Goal: Information Seeking & Learning: Learn about a topic

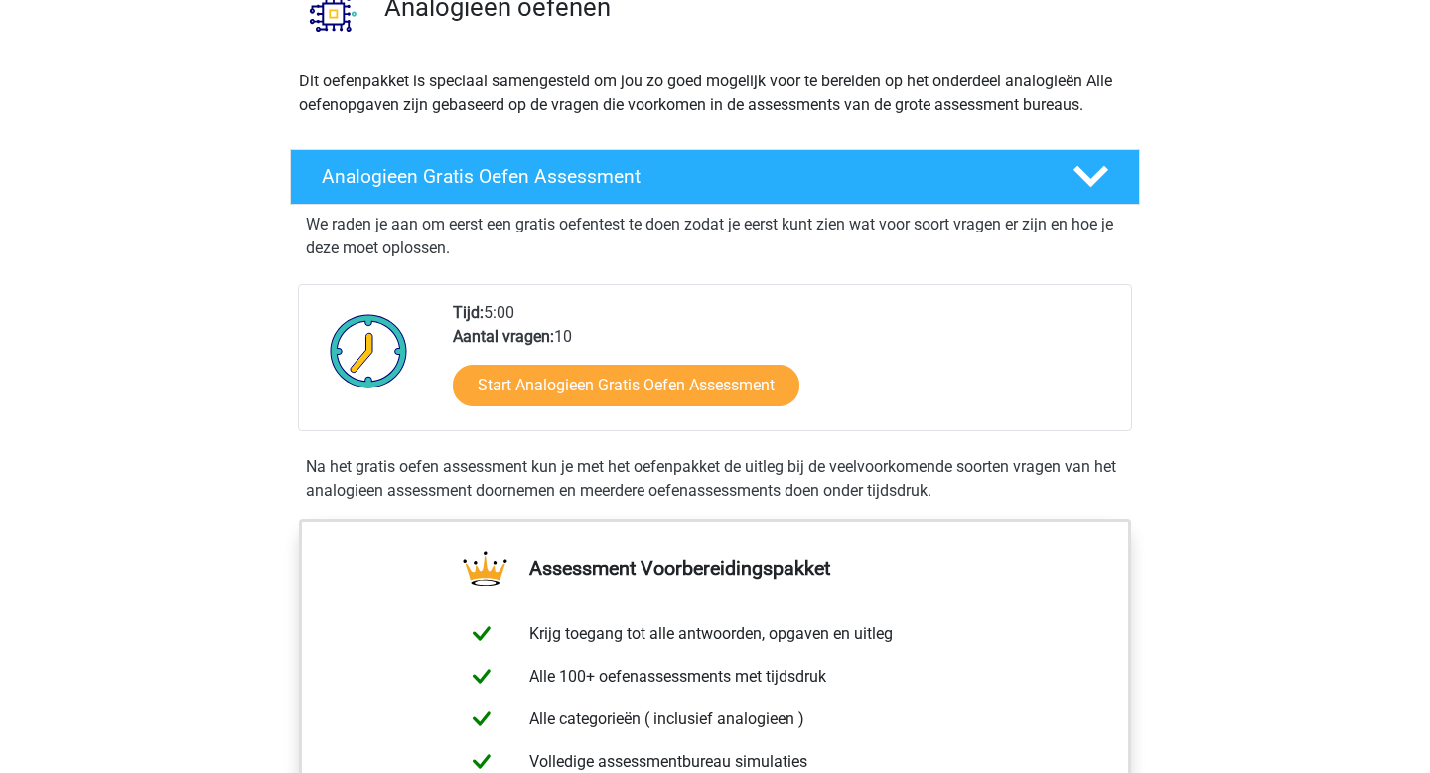
scroll to position [187, 0]
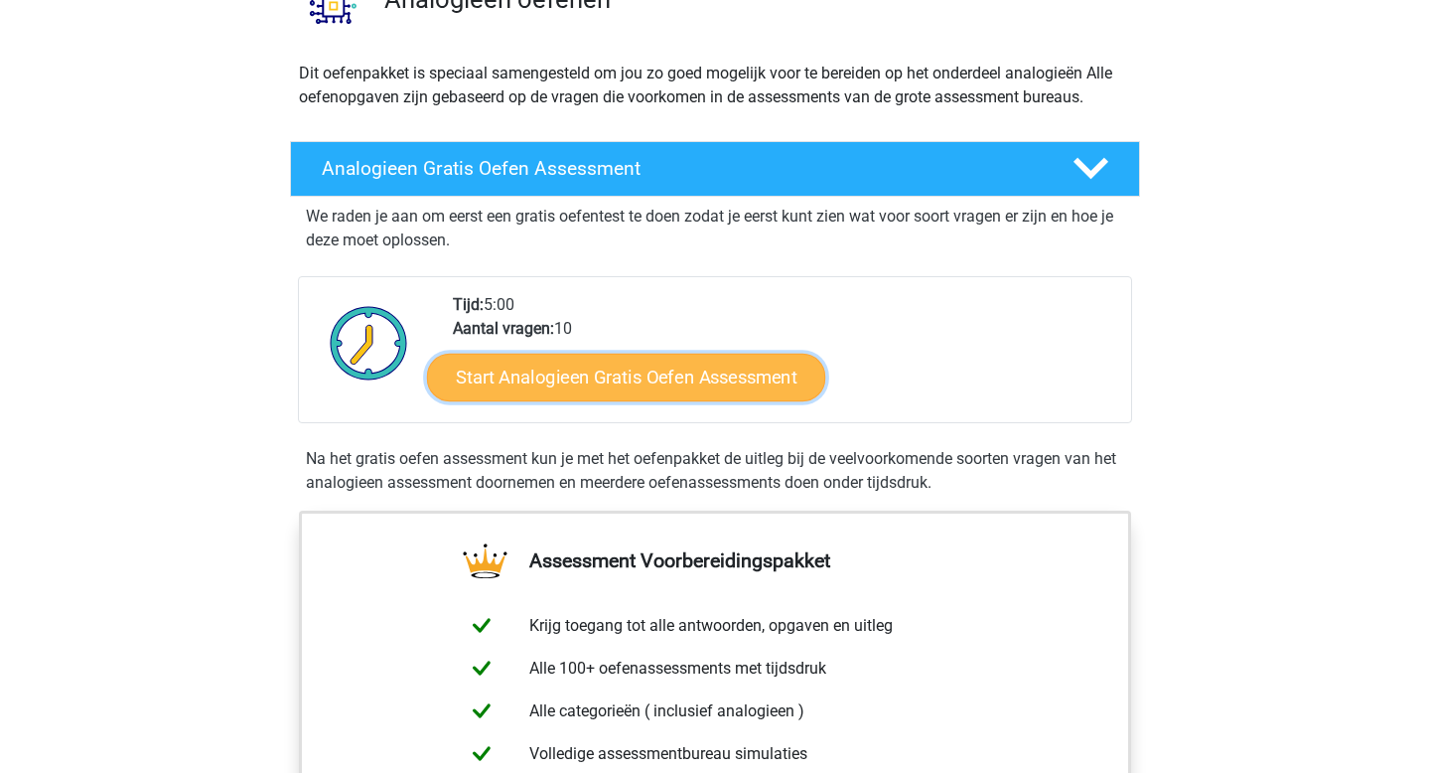
click at [696, 362] on link "Start Analogieen Gratis Oefen Assessment" at bounding box center [626, 377] width 398 height 48
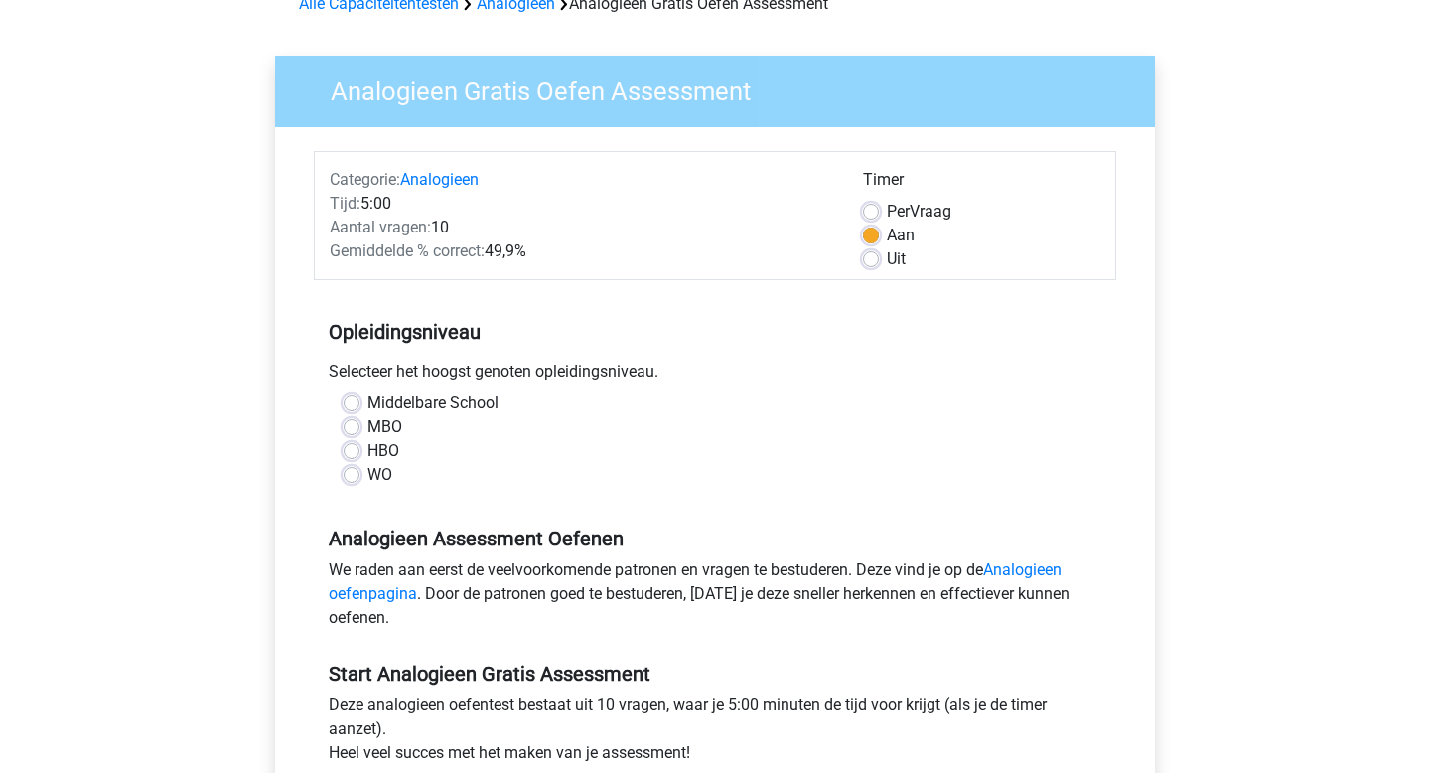
scroll to position [112, 0]
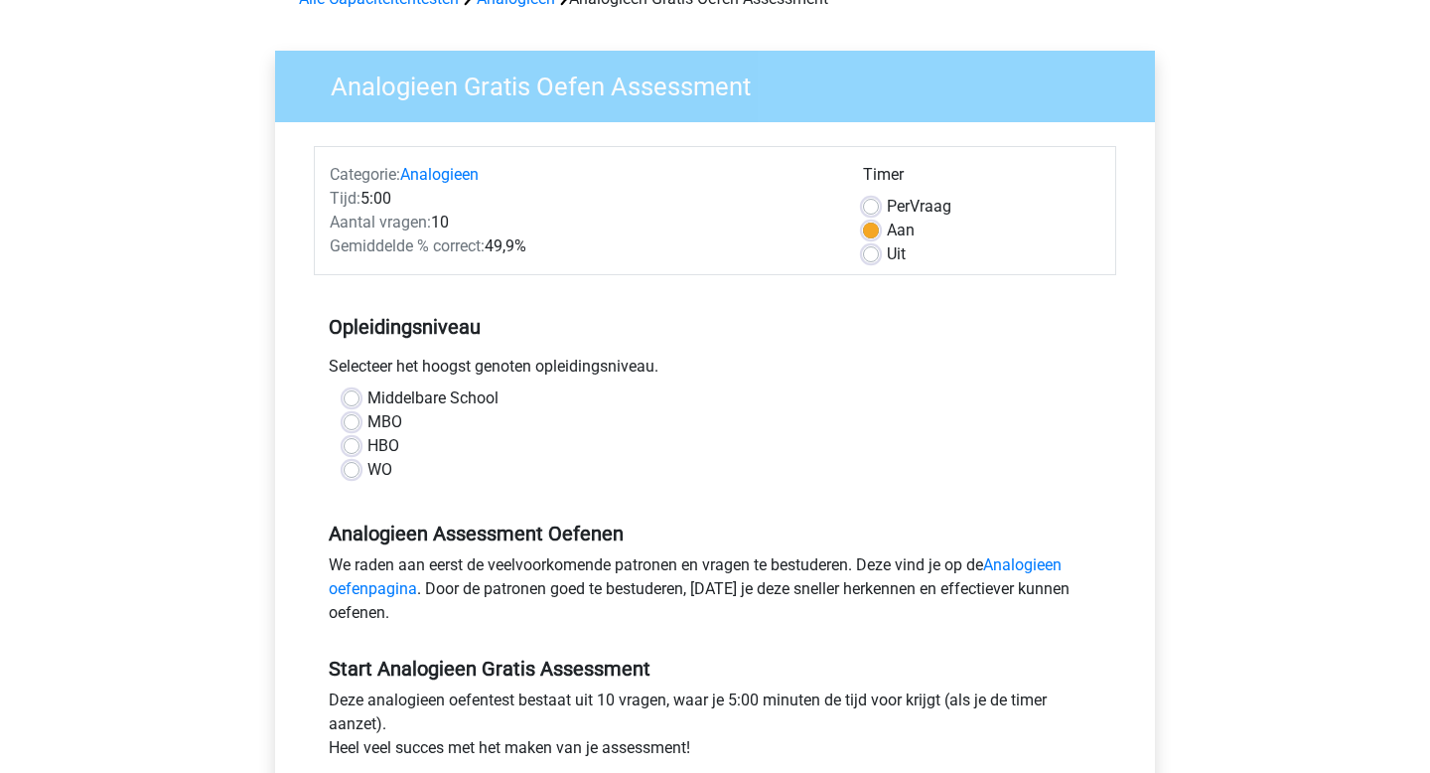
click at [369, 440] on label "HBO" at bounding box center [383, 446] width 32 height 24
click at [360, 440] on input "HBO" at bounding box center [352, 444] width 16 height 20
radio input "true"
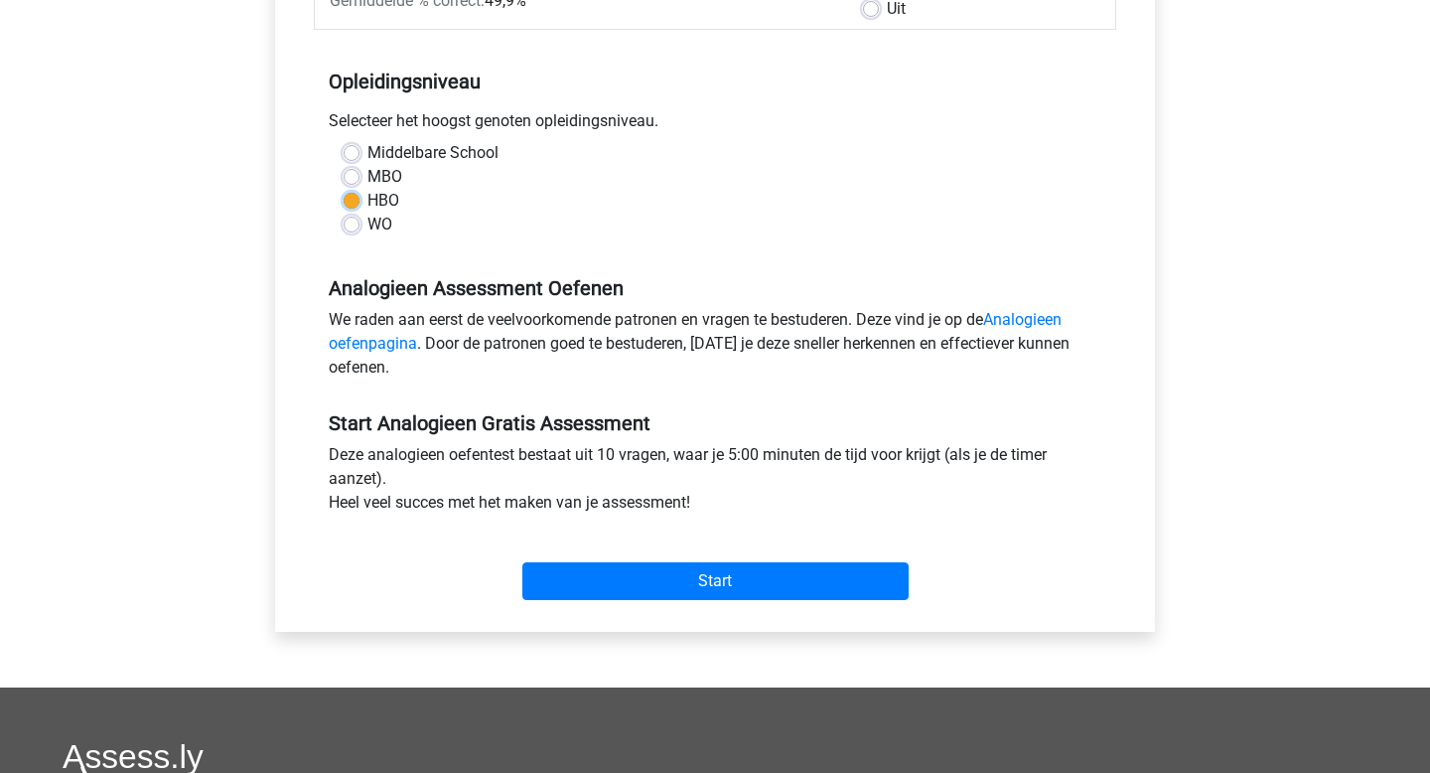
scroll to position [361, 0]
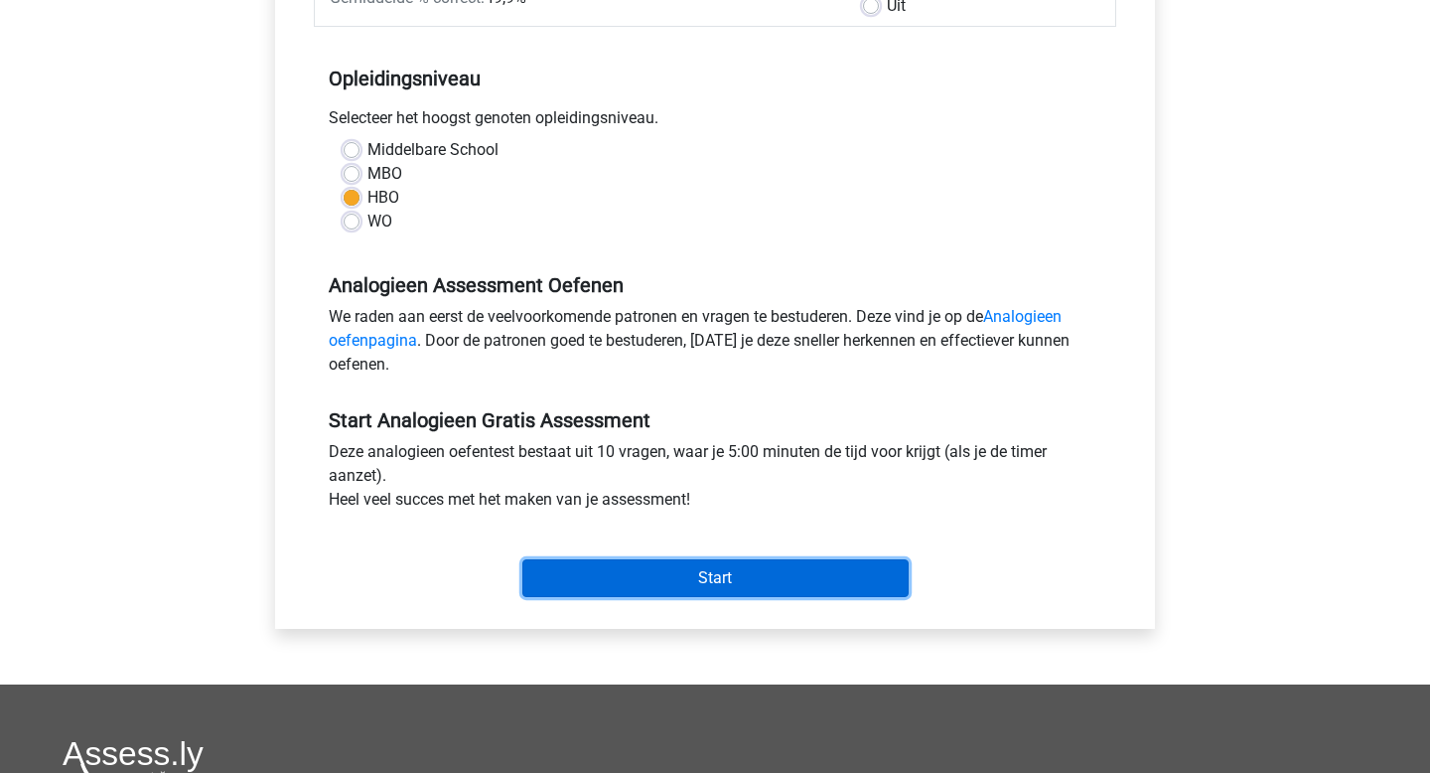
click at [726, 562] on input "Start" at bounding box center [715, 578] width 386 height 38
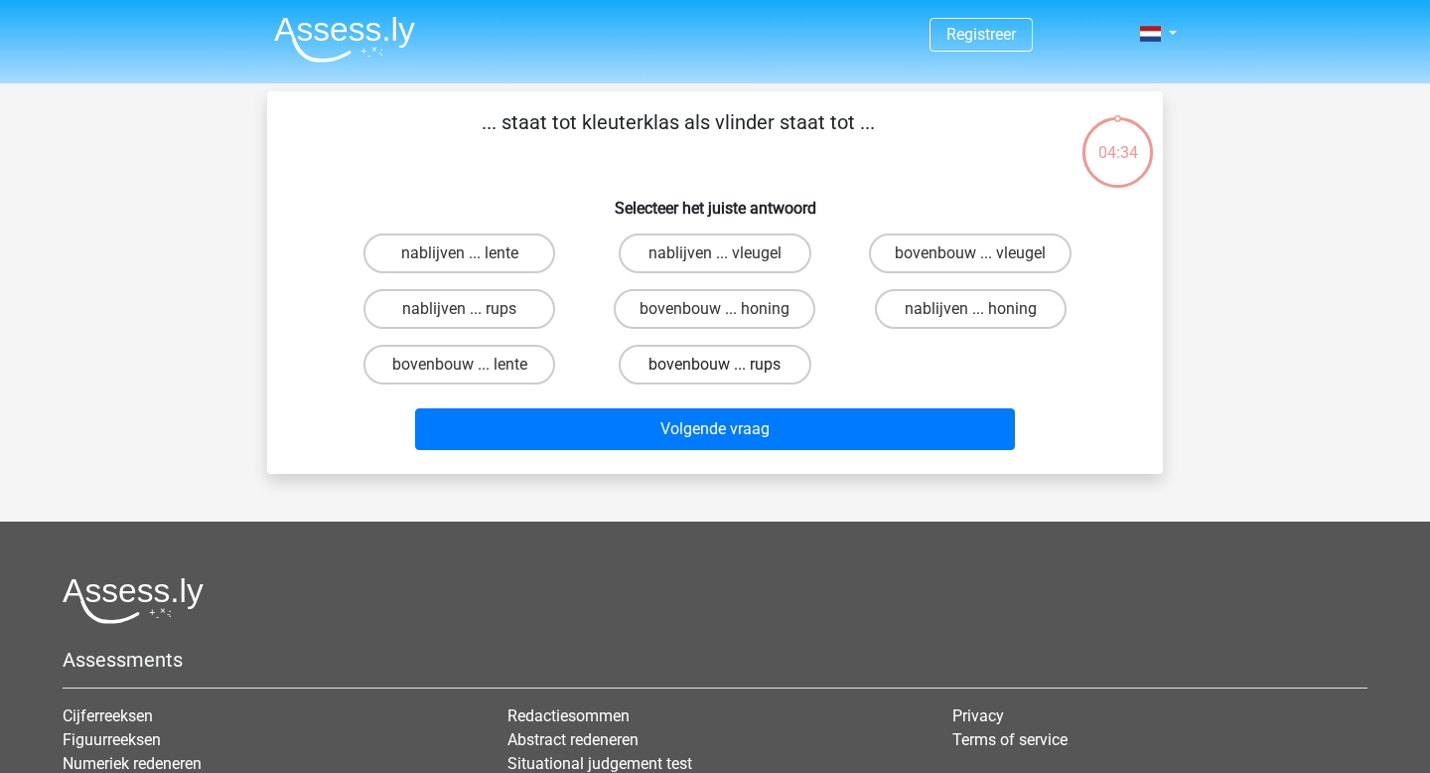
click at [735, 364] on label "bovenbouw ... rups" at bounding box center [715, 365] width 192 height 40
click at [728, 364] on input "bovenbouw ... rups" at bounding box center [721, 370] width 13 height 13
radio input "true"
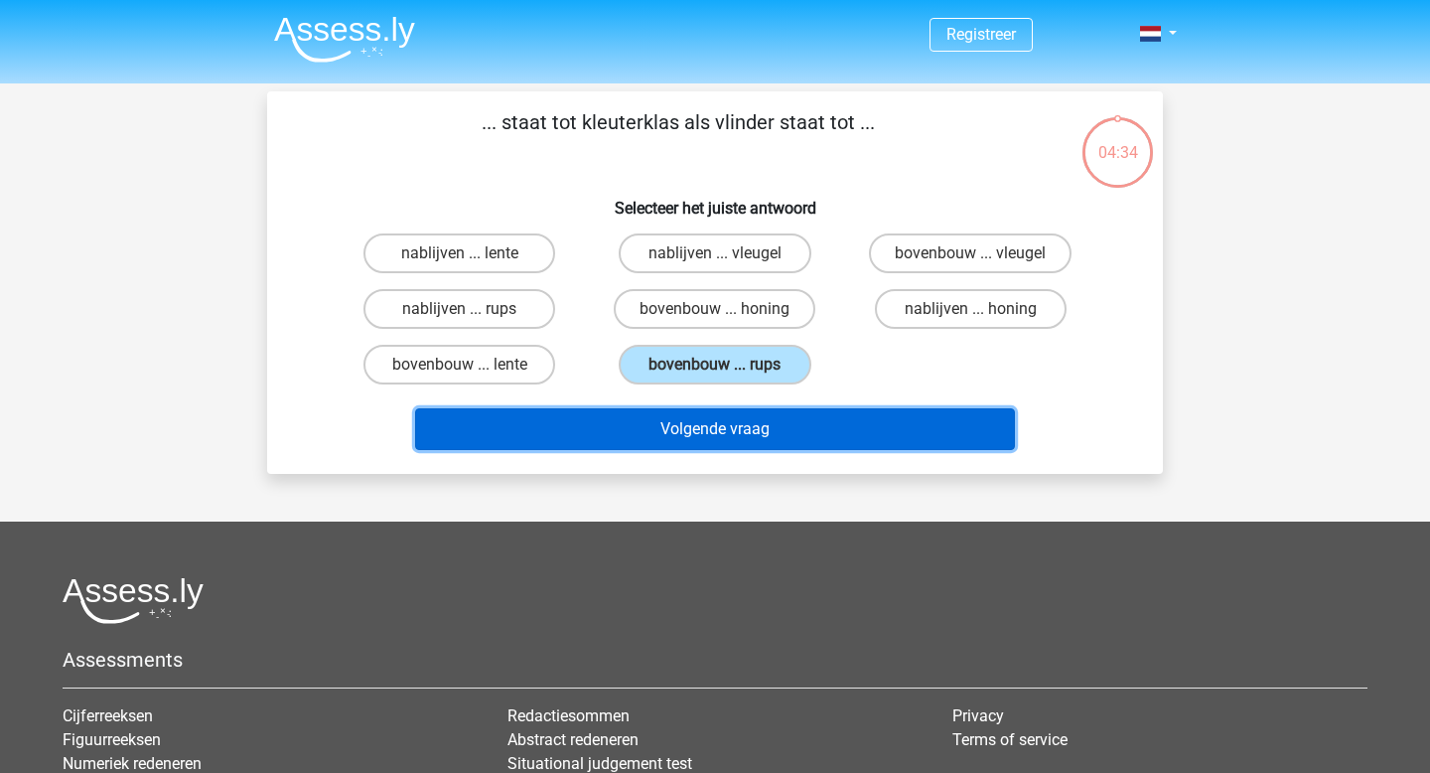
click at [740, 433] on button "Volgende vraag" at bounding box center [715, 429] width 601 height 42
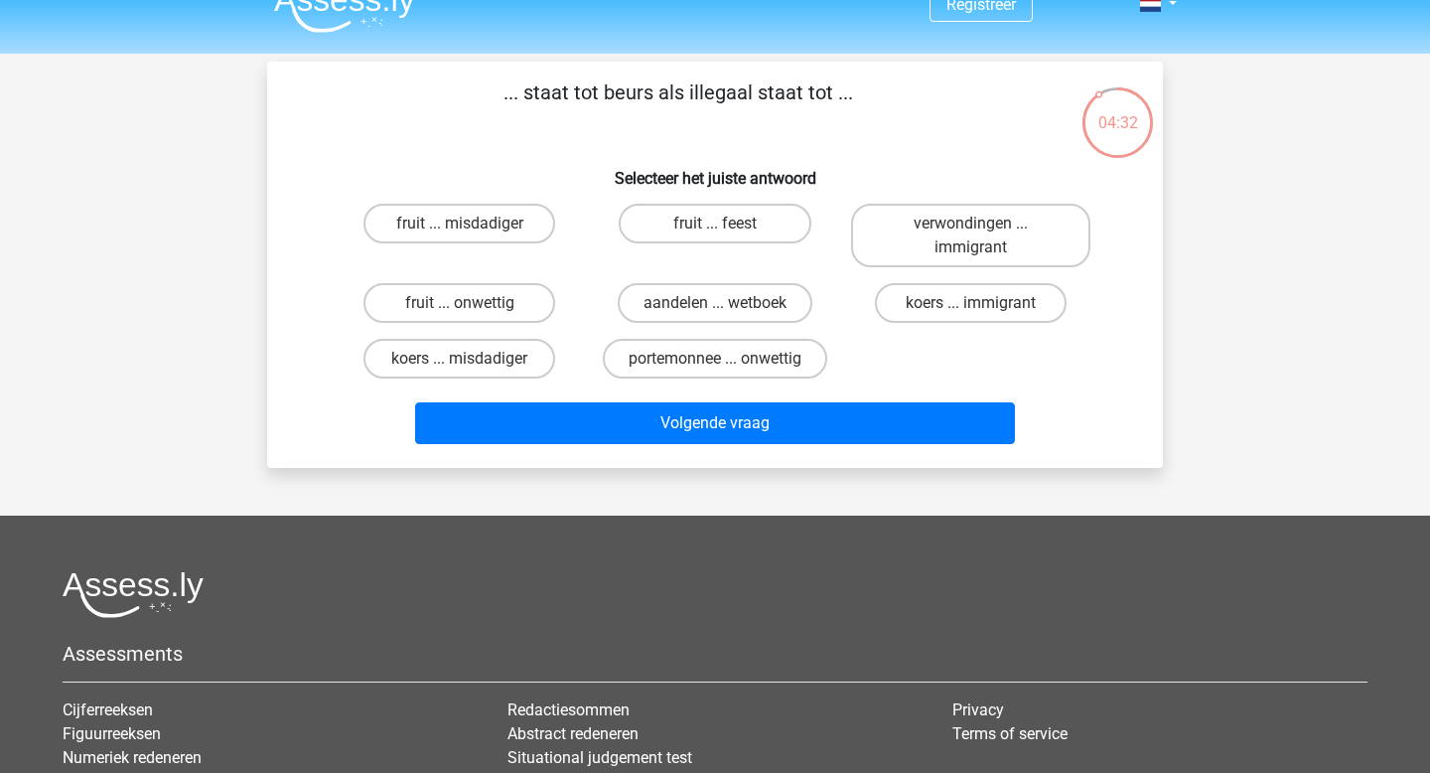
scroll to position [28, 0]
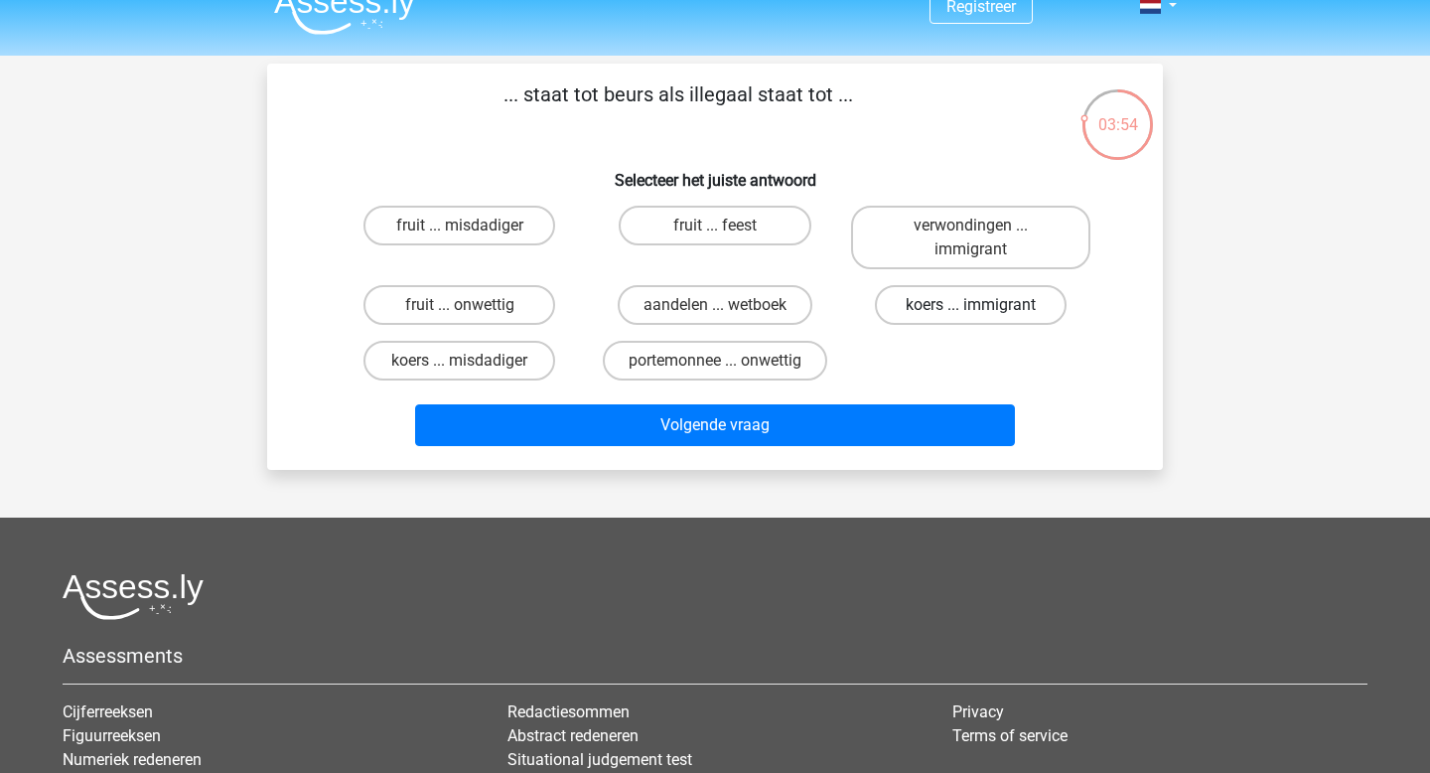
click at [956, 301] on label "koers ... immigrant" at bounding box center [971, 305] width 192 height 40
click at [970, 305] on input "koers ... immigrant" at bounding box center [976, 311] width 13 height 13
radio input "true"
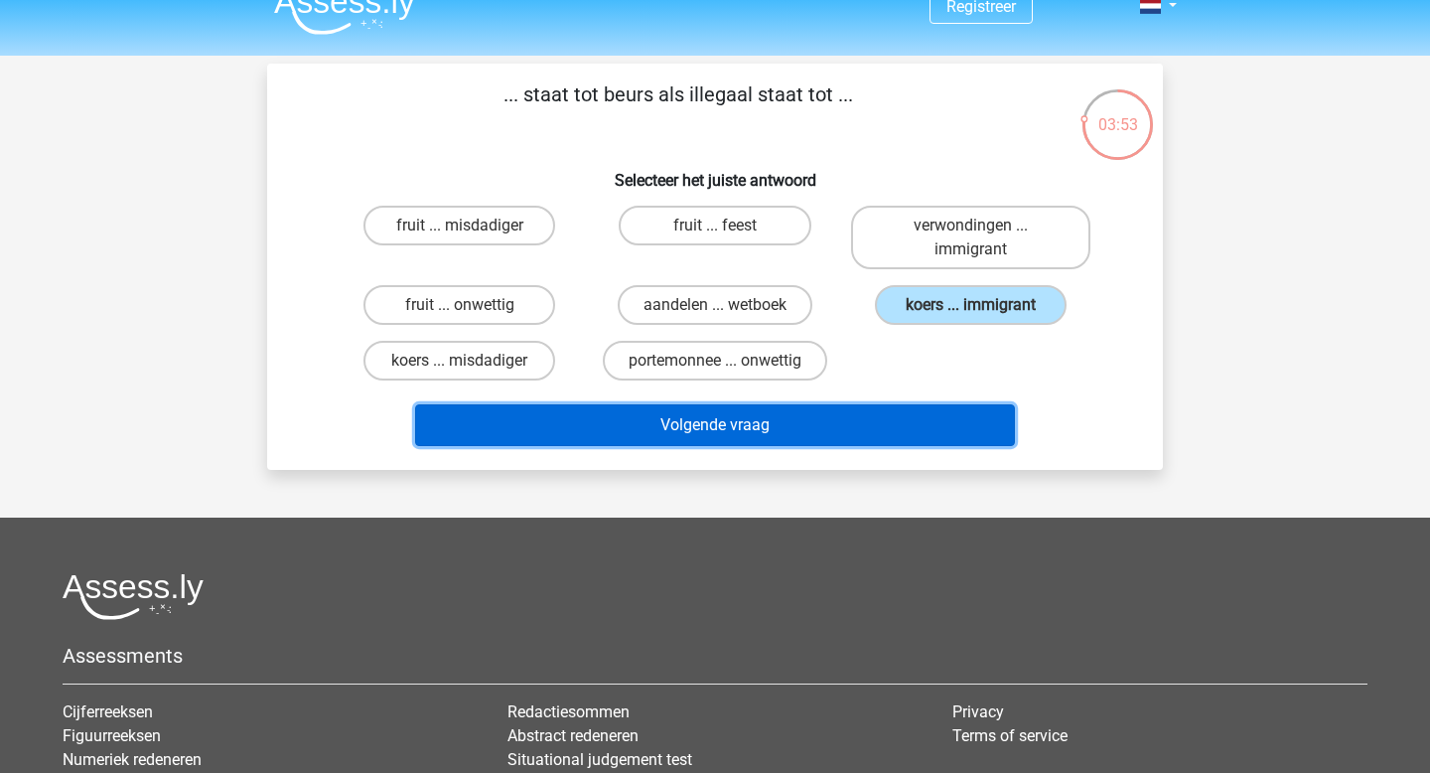
click at [829, 442] on button "Volgende vraag" at bounding box center [715, 425] width 601 height 42
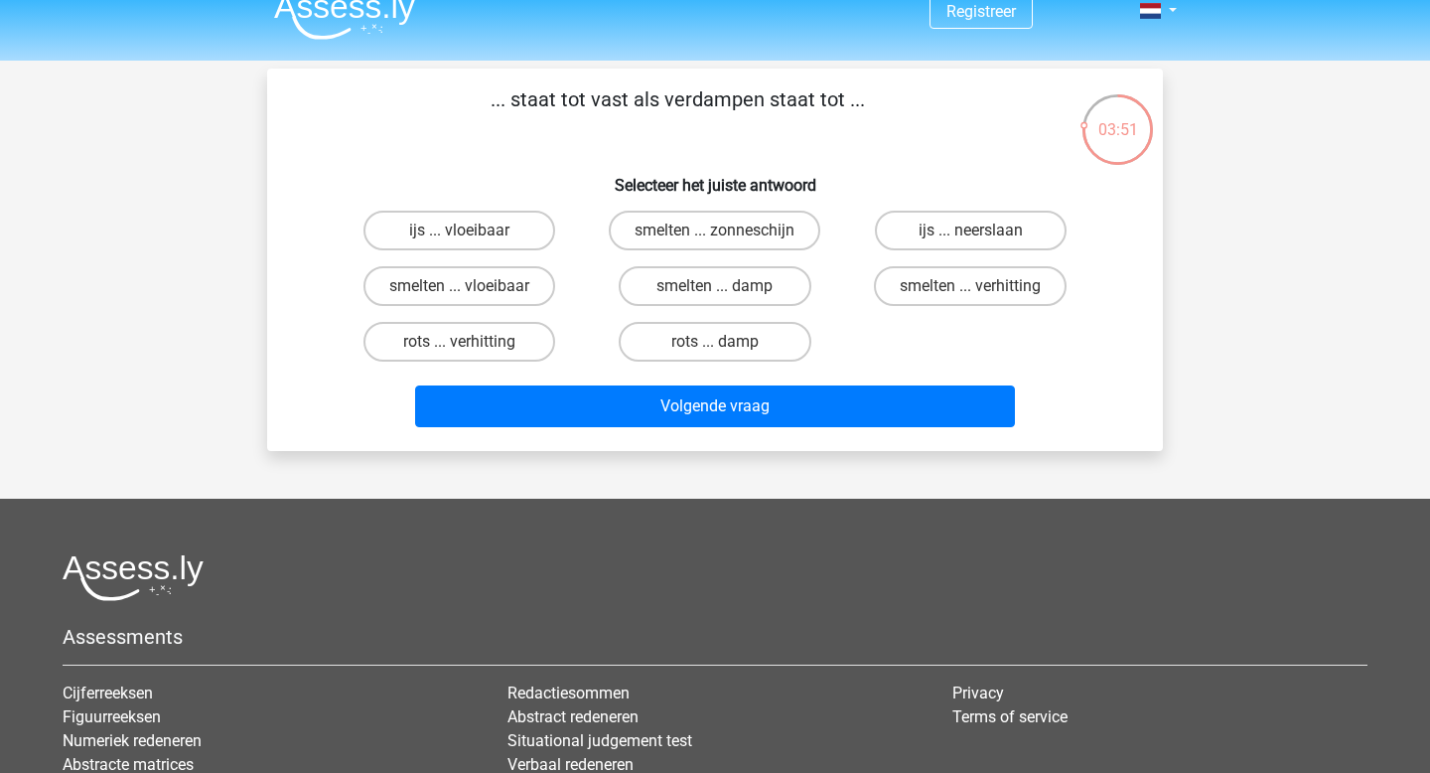
scroll to position [0, 0]
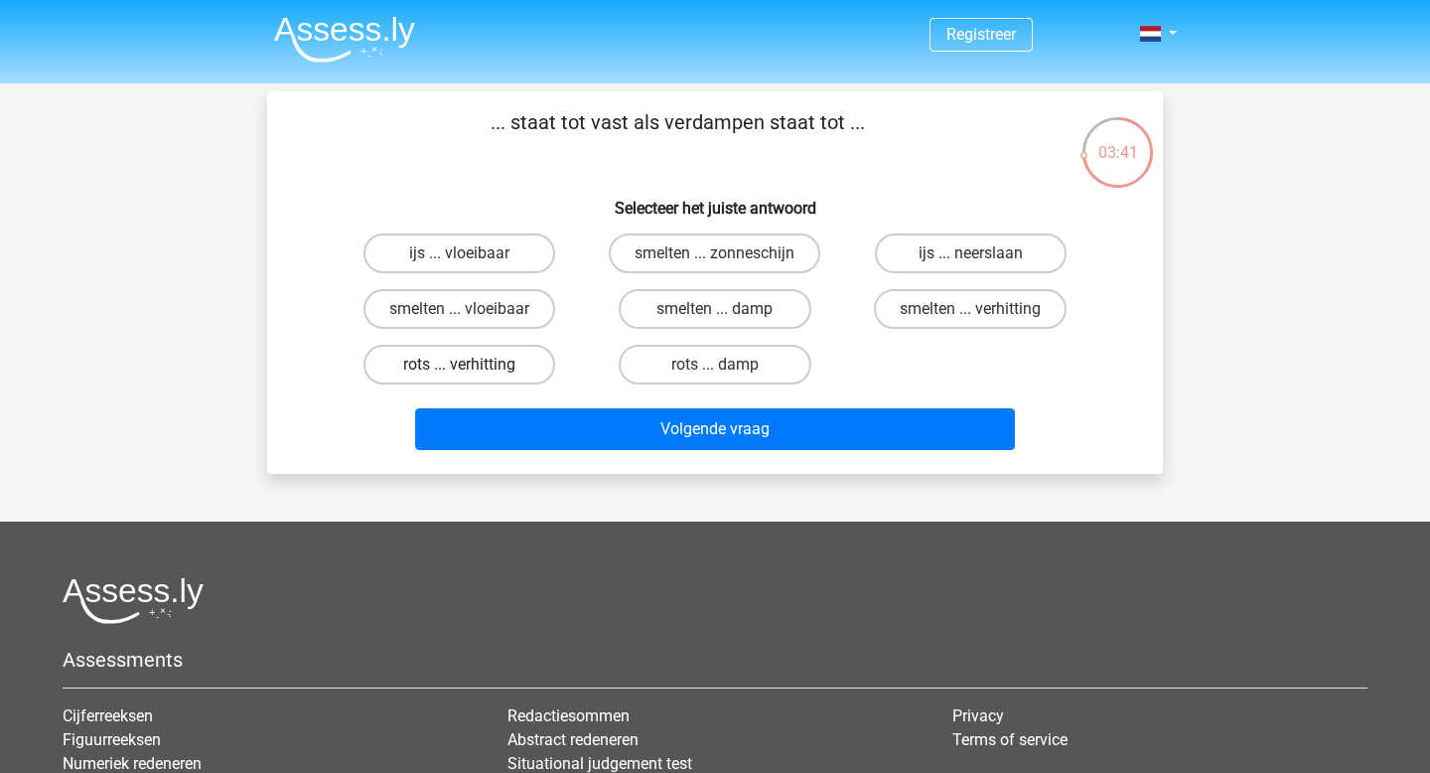
click at [529, 367] on label "rots ... verhitting" at bounding box center [460, 365] width 192 height 40
click at [473, 367] on input "rots ... verhitting" at bounding box center [466, 370] width 13 height 13
radio input "true"
click at [695, 361] on label "rots ... damp" at bounding box center [715, 365] width 192 height 40
click at [715, 364] on input "rots ... damp" at bounding box center [721, 370] width 13 height 13
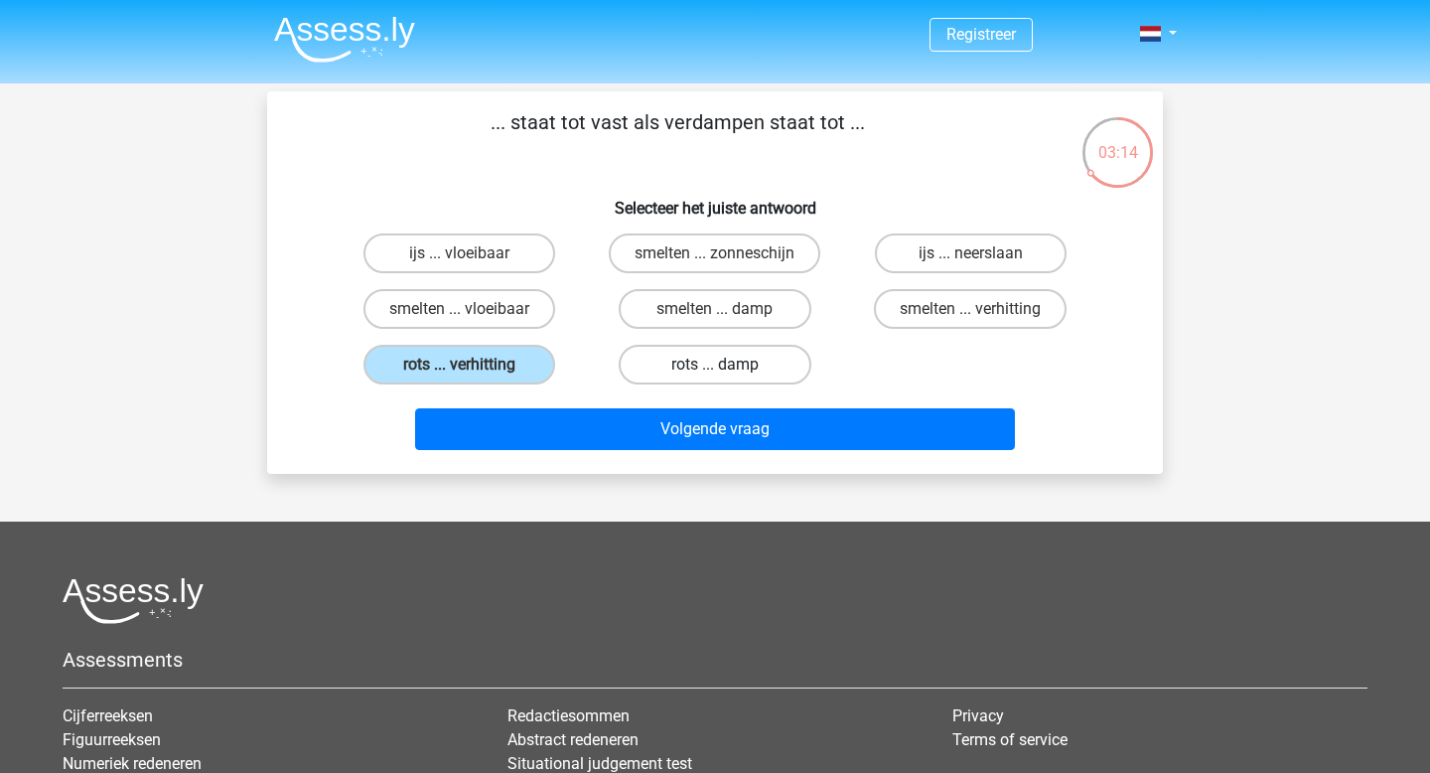
radio input "true"
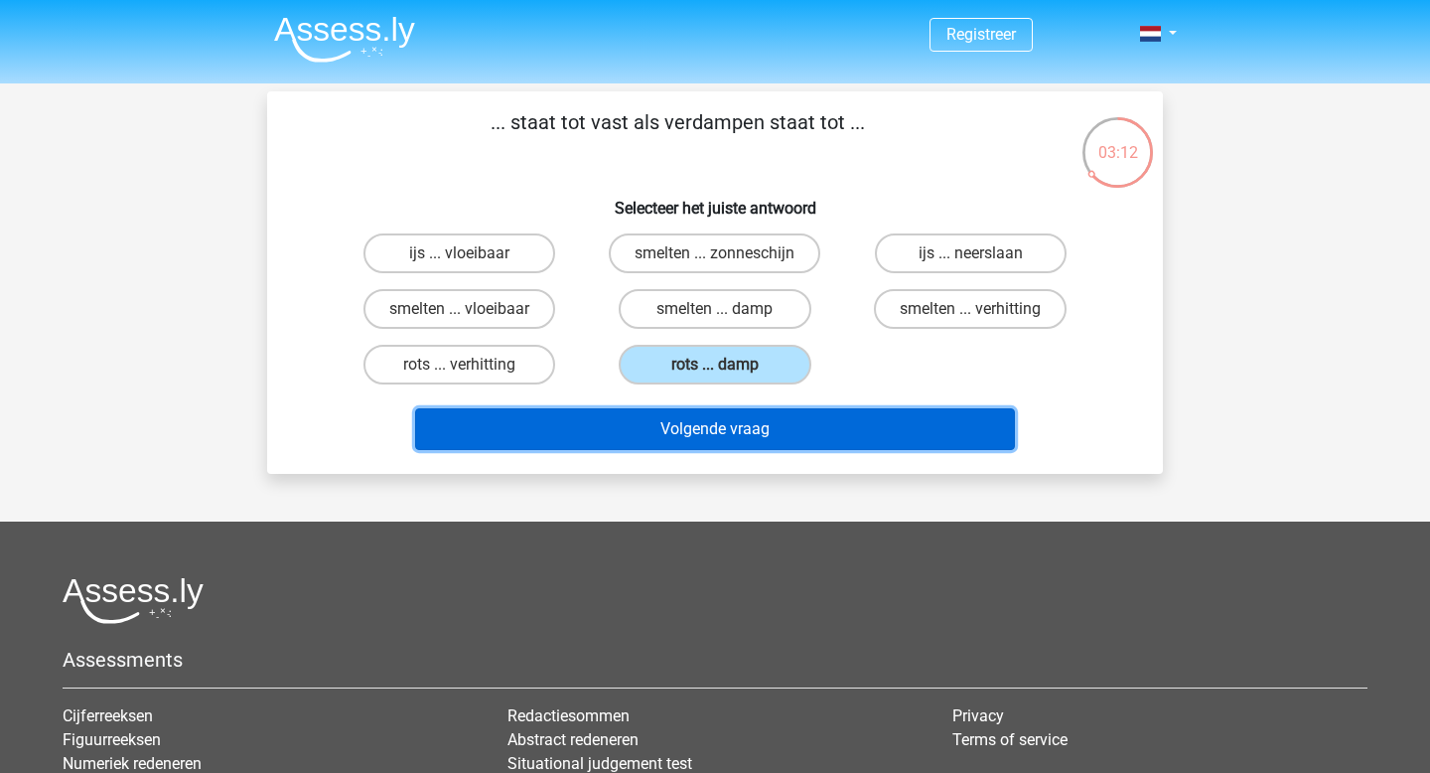
click at [729, 427] on button "Volgende vraag" at bounding box center [715, 429] width 601 height 42
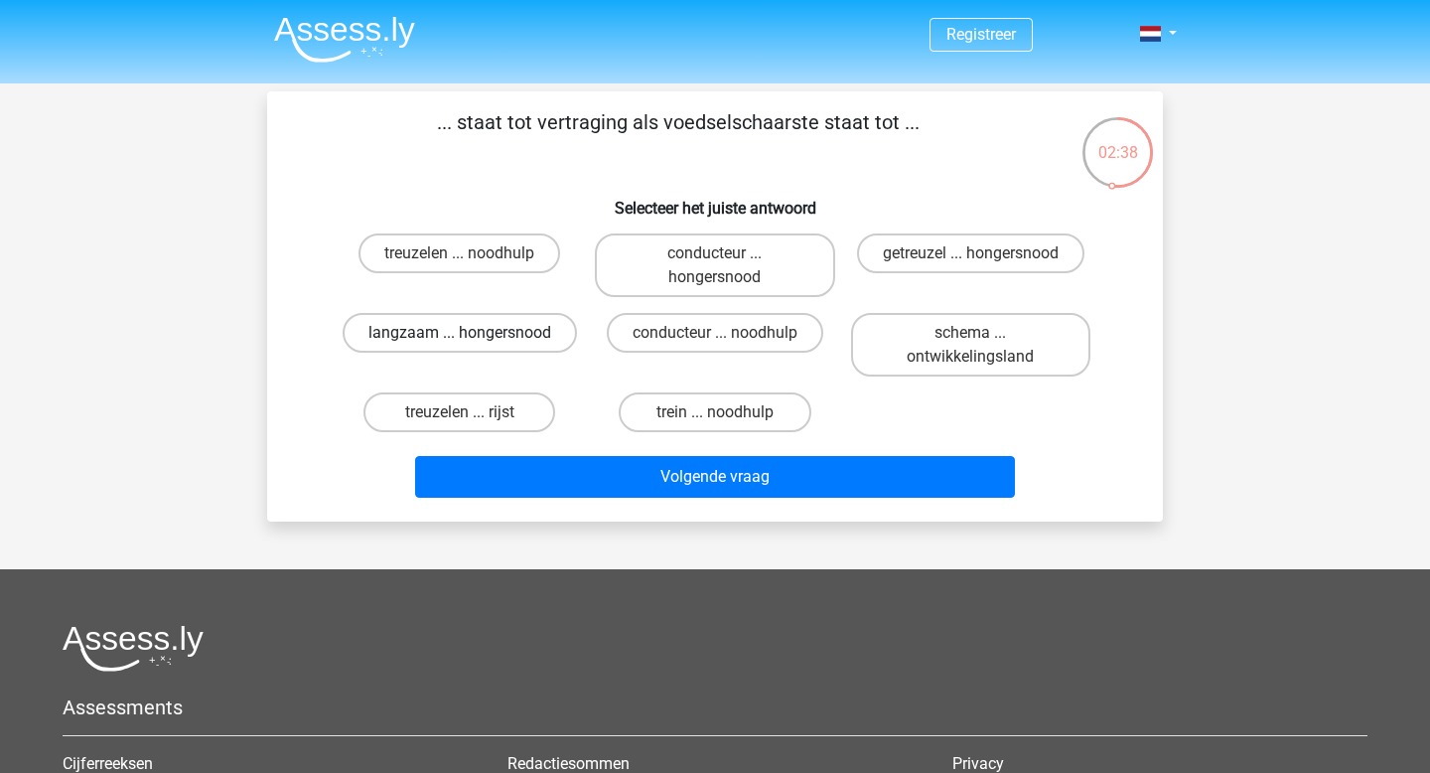
click at [495, 329] on label "langzaam ... hongersnood" at bounding box center [460, 333] width 234 height 40
click at [473, 333] on input "langzaam ... hongersnood" at bounding box center [466, 339] width 13 height 13
radio input "true"
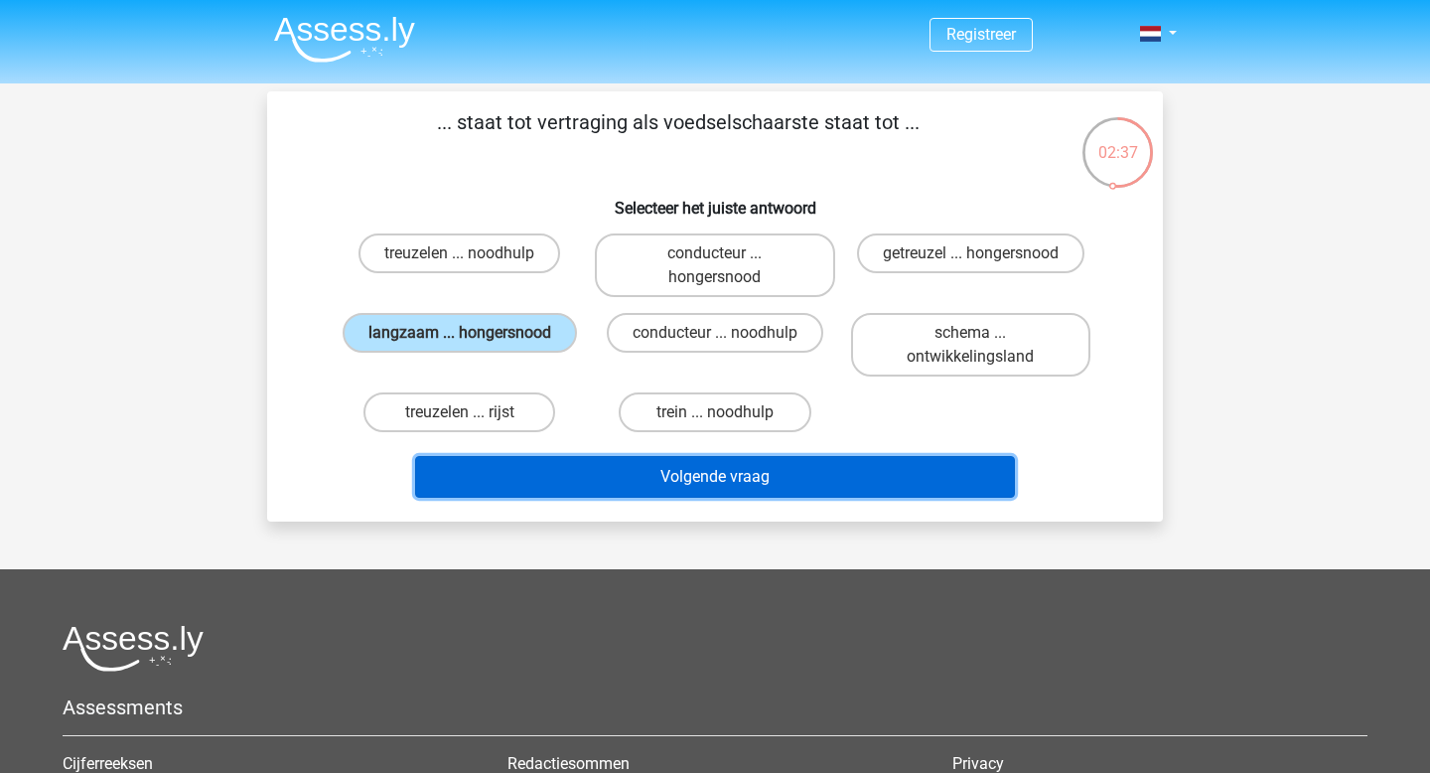
click at [701, 477] on button "Volgende vraag" at bounding box center [715, 477] width 601 height 42
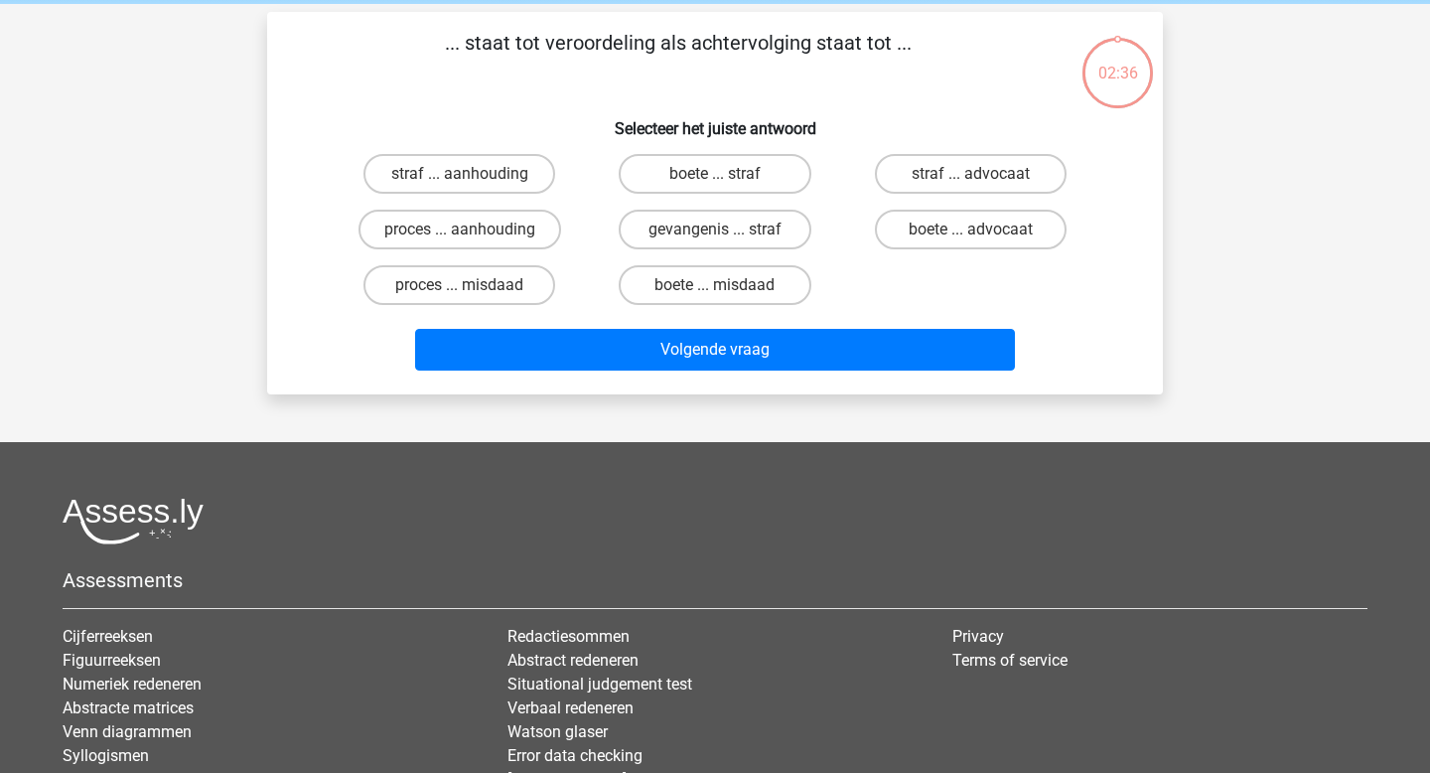
scroll to position [91, 0]
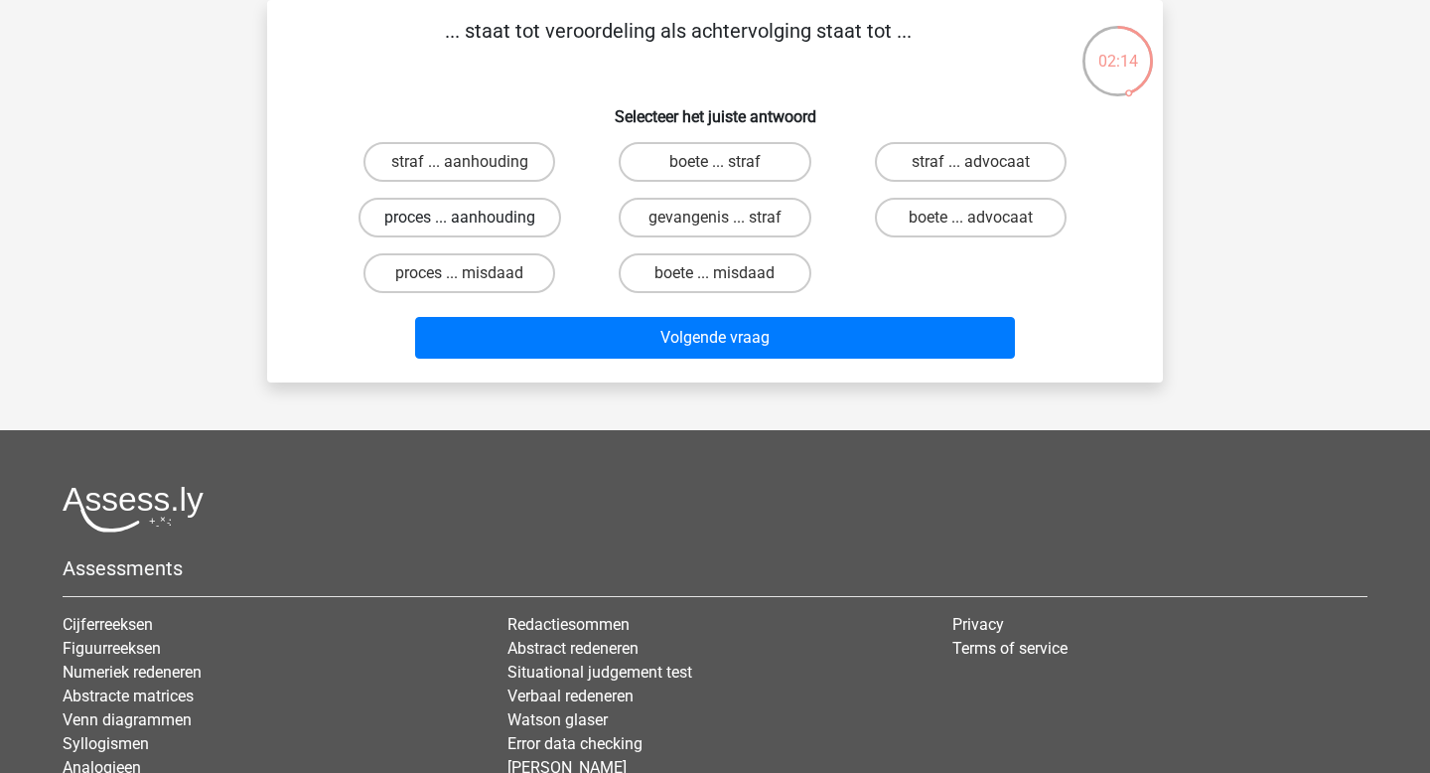
click at [457, 217] on label "proces ... aanhouding" at bounding box center [460, 218] width 203 height 40
click at [460, 218] on input "proces ... aanhouding" at bounding box center [466, 224] width 13 height 13
radio input "true"
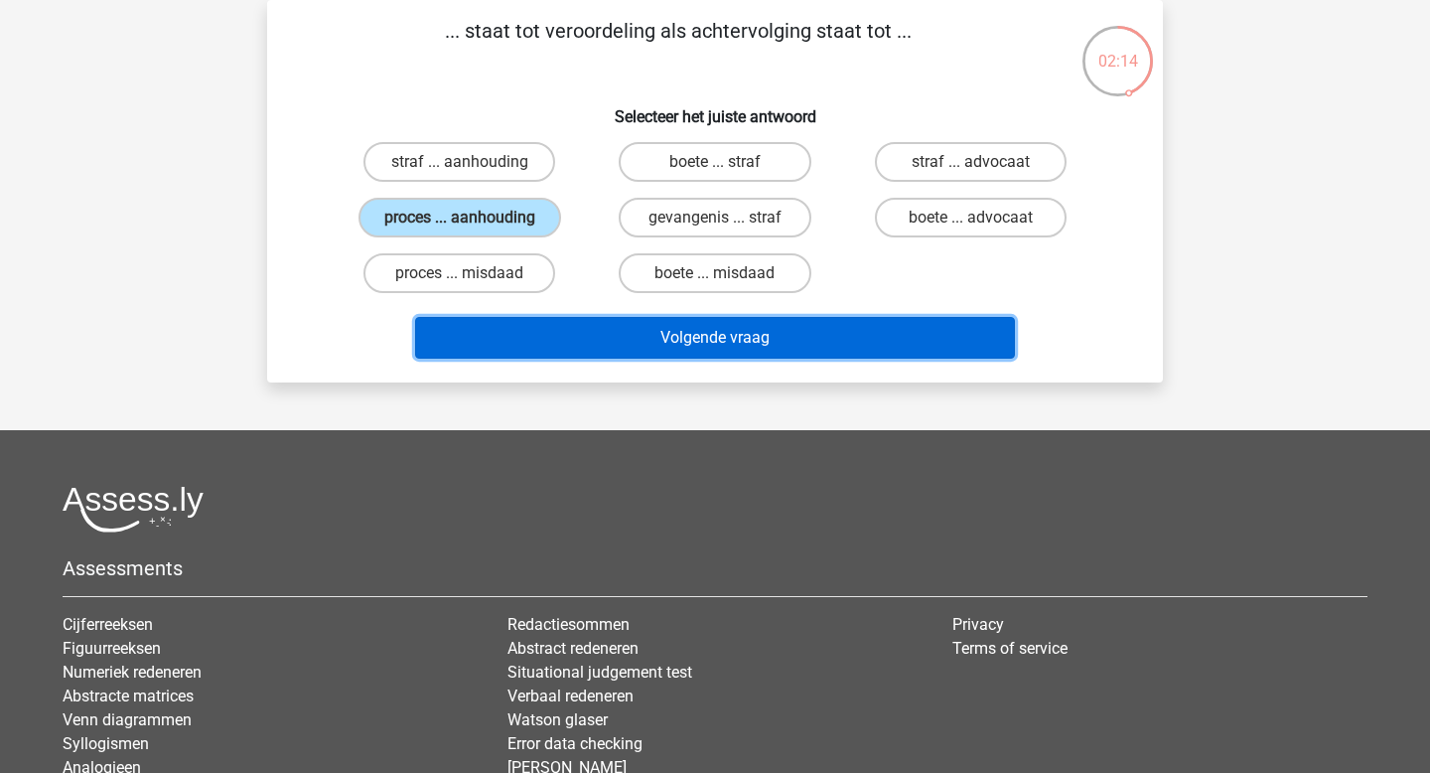
click at [559, 350] on button "Volgende vraag" at bounding box center [715, 338] width 601 height 42
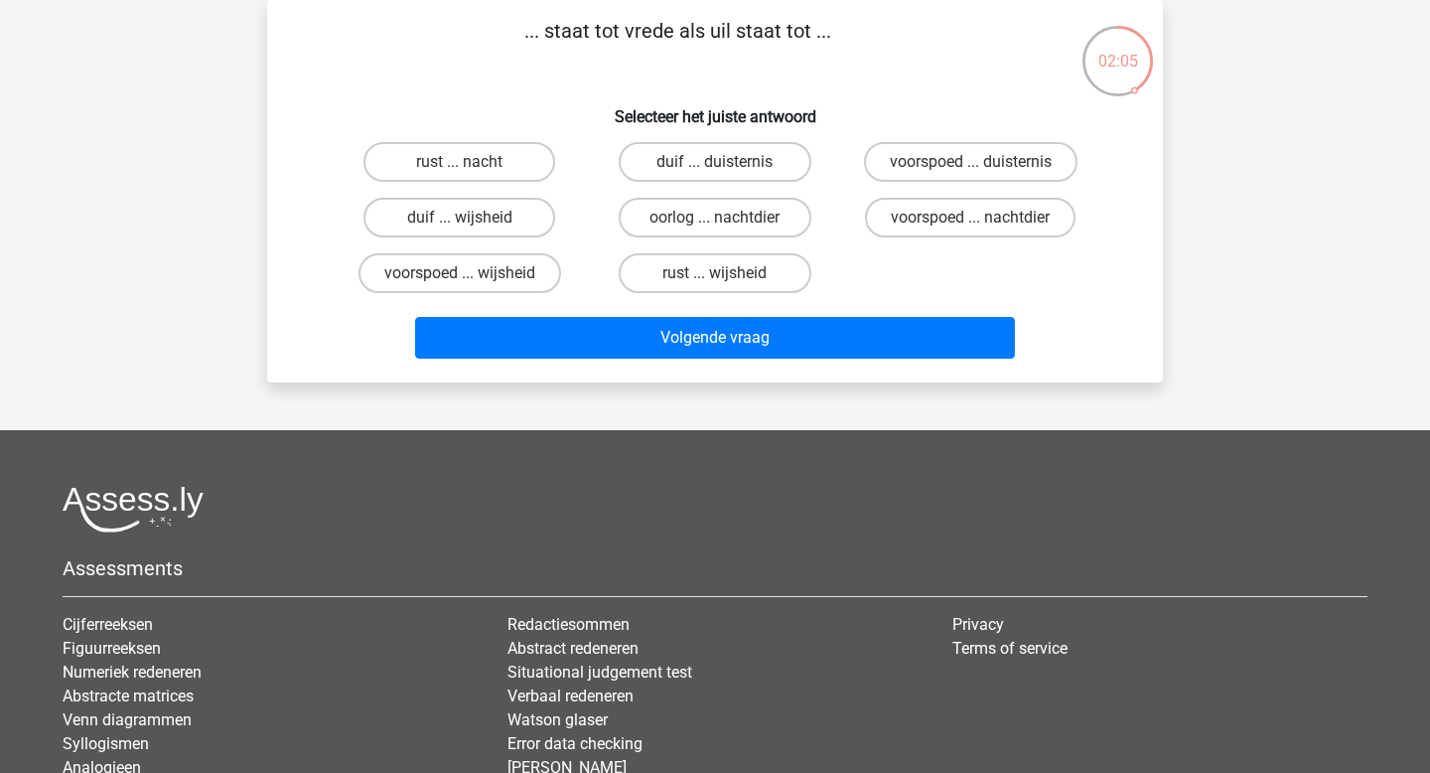
scroll to position [0, 0]
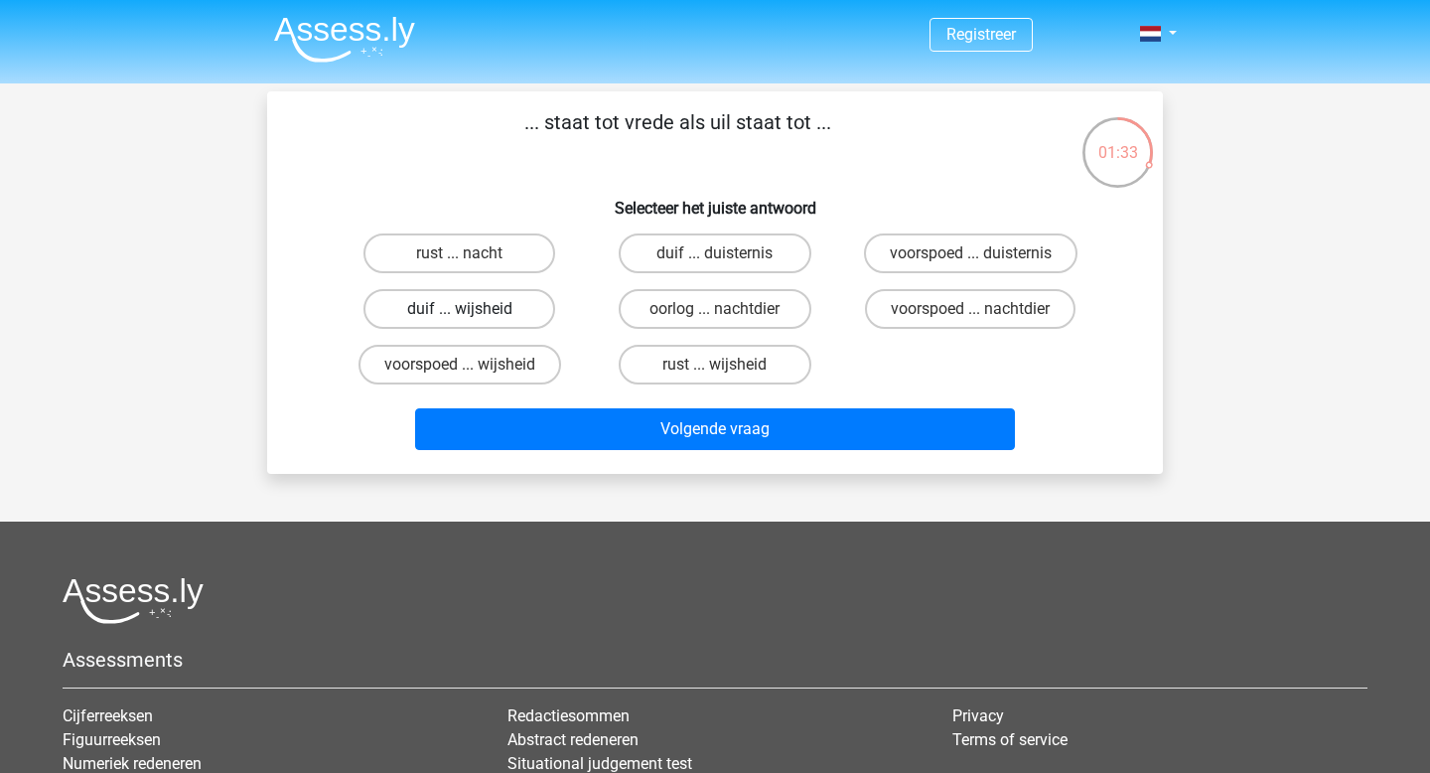
click at [490, 317] on label "duif ... wijsheid" at bounding box center [460, 309] width 192 height 40
click at [473, 317] on input "duif ... wijsheid" at bounding box center [466, 315] width 13 height 13
radio input "true"
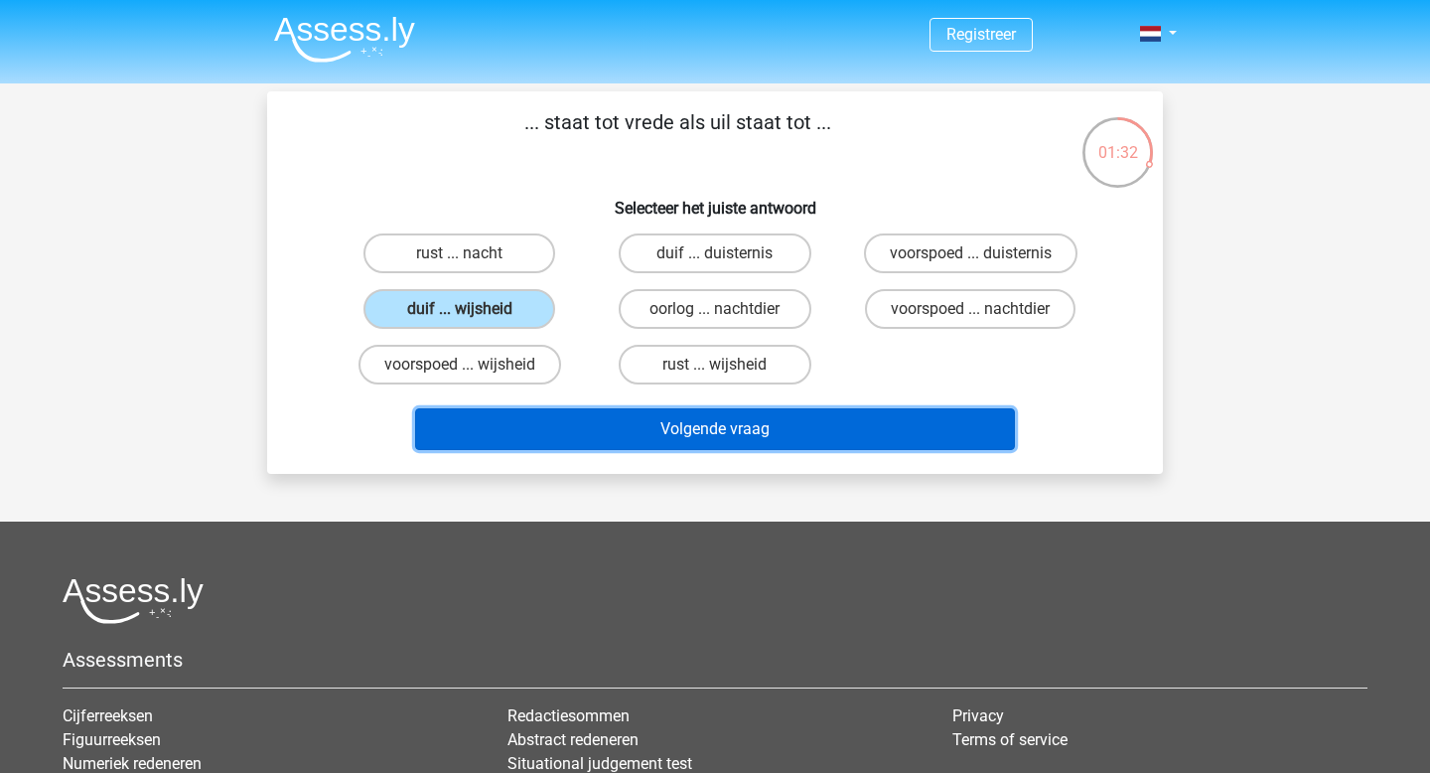
click at [625, 439] on button "Volgende vraag" at bounding box center [715, 429] width 601 height 42
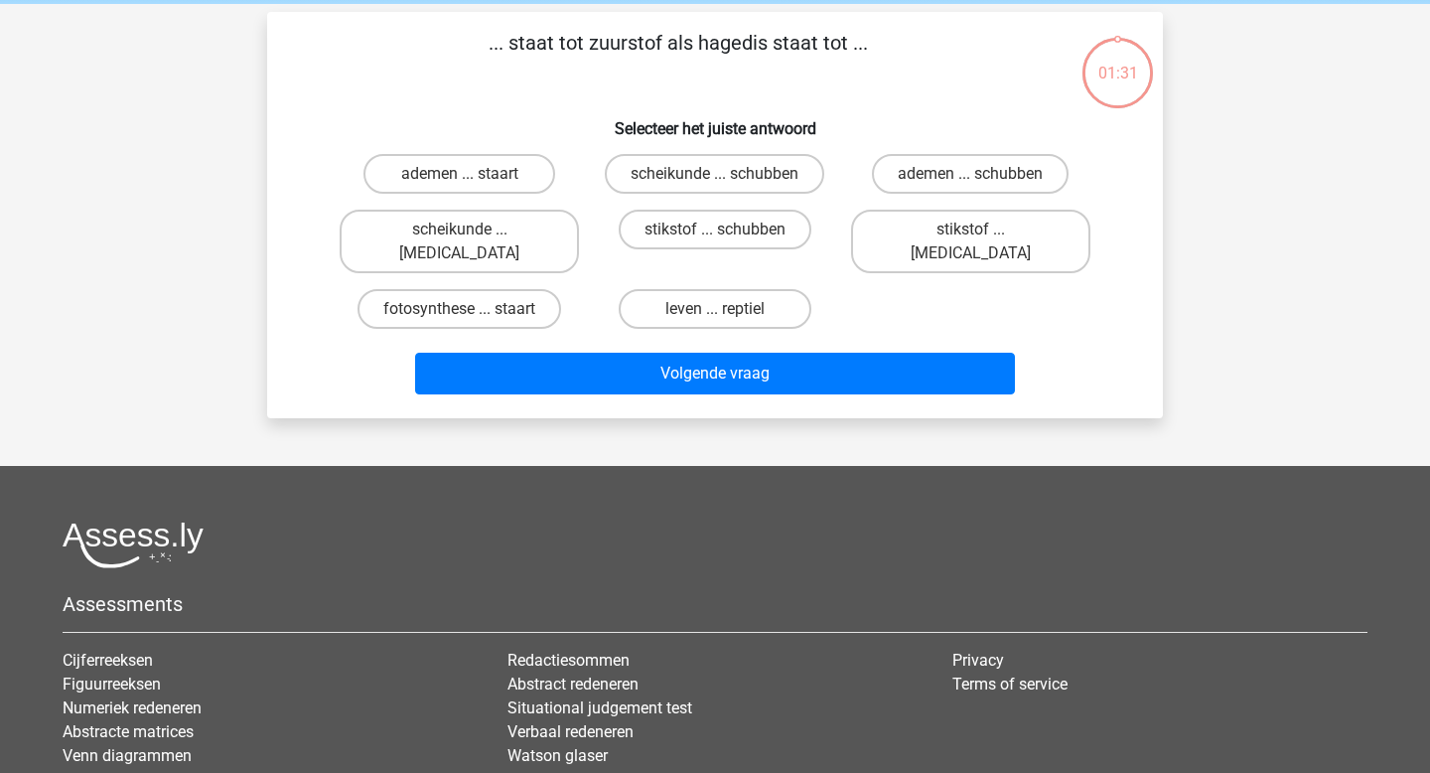
scroll to position [91, 0]
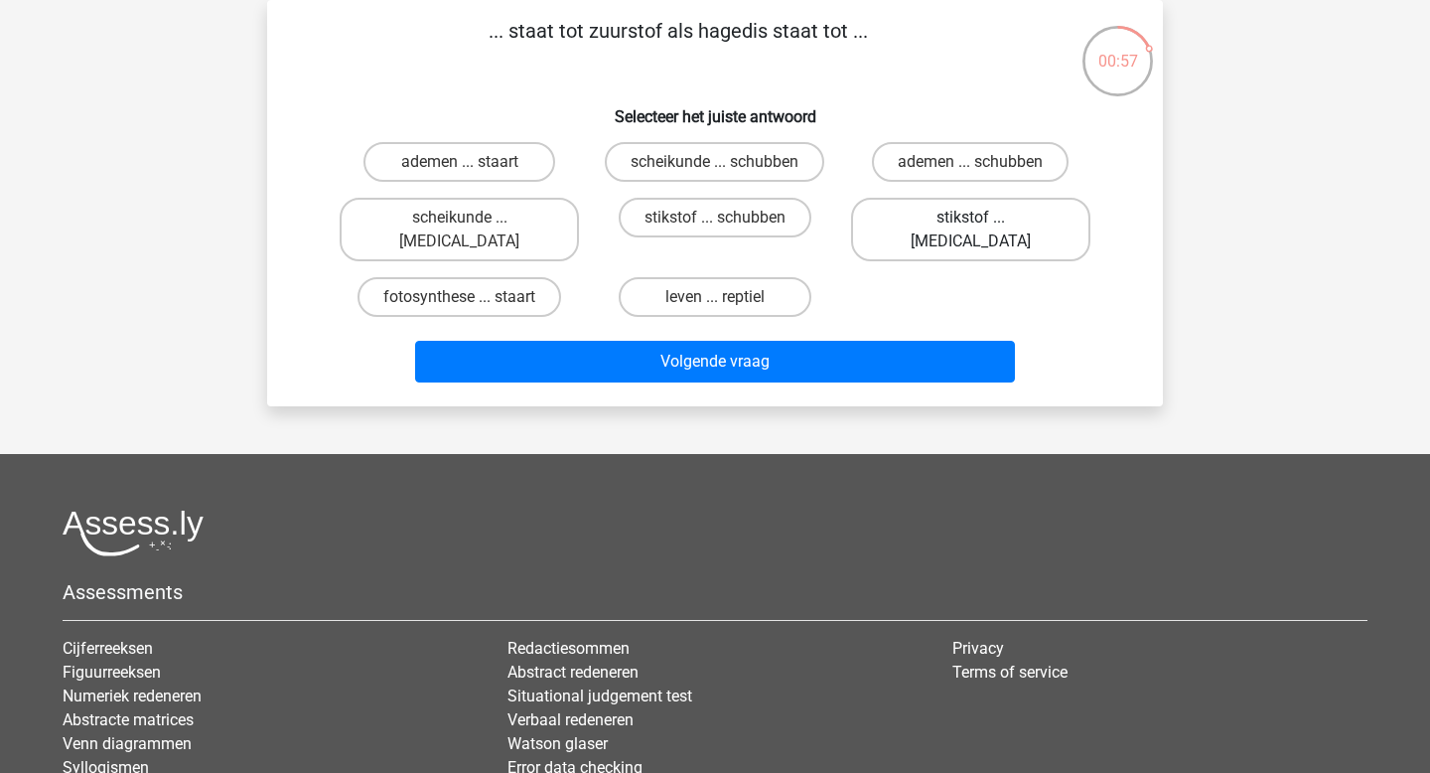
click at [1009, 222] on label "stikstof ... krokodil" at bounding box center [970, 230] width 239 height 64
click at [983, 222] on input "stikstof ... krokodil" at bounding box center [976, 224] width 13 height 13
radio input "true"
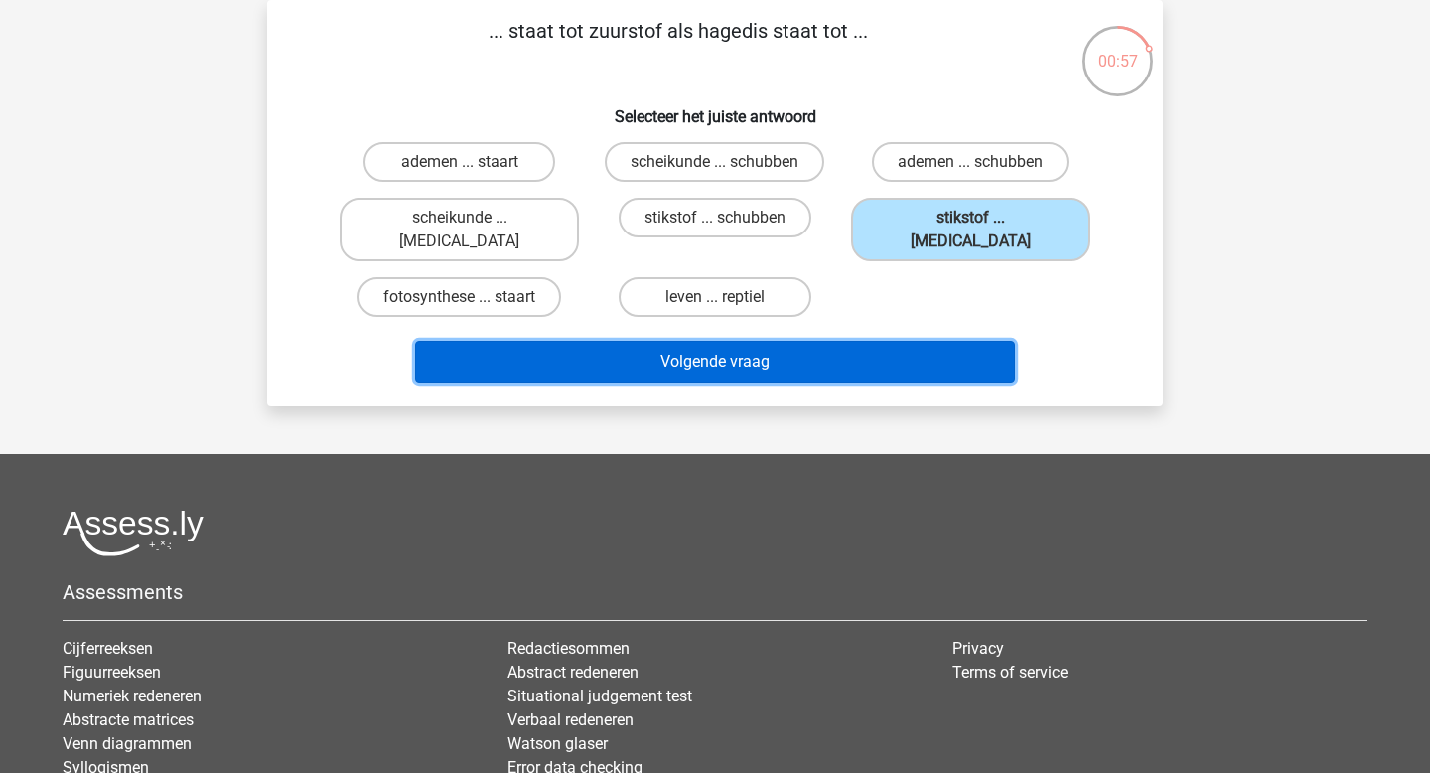
click at [914, 353] on button "Volgende vraag" at bounding box center [715, 362] width 601 height 42
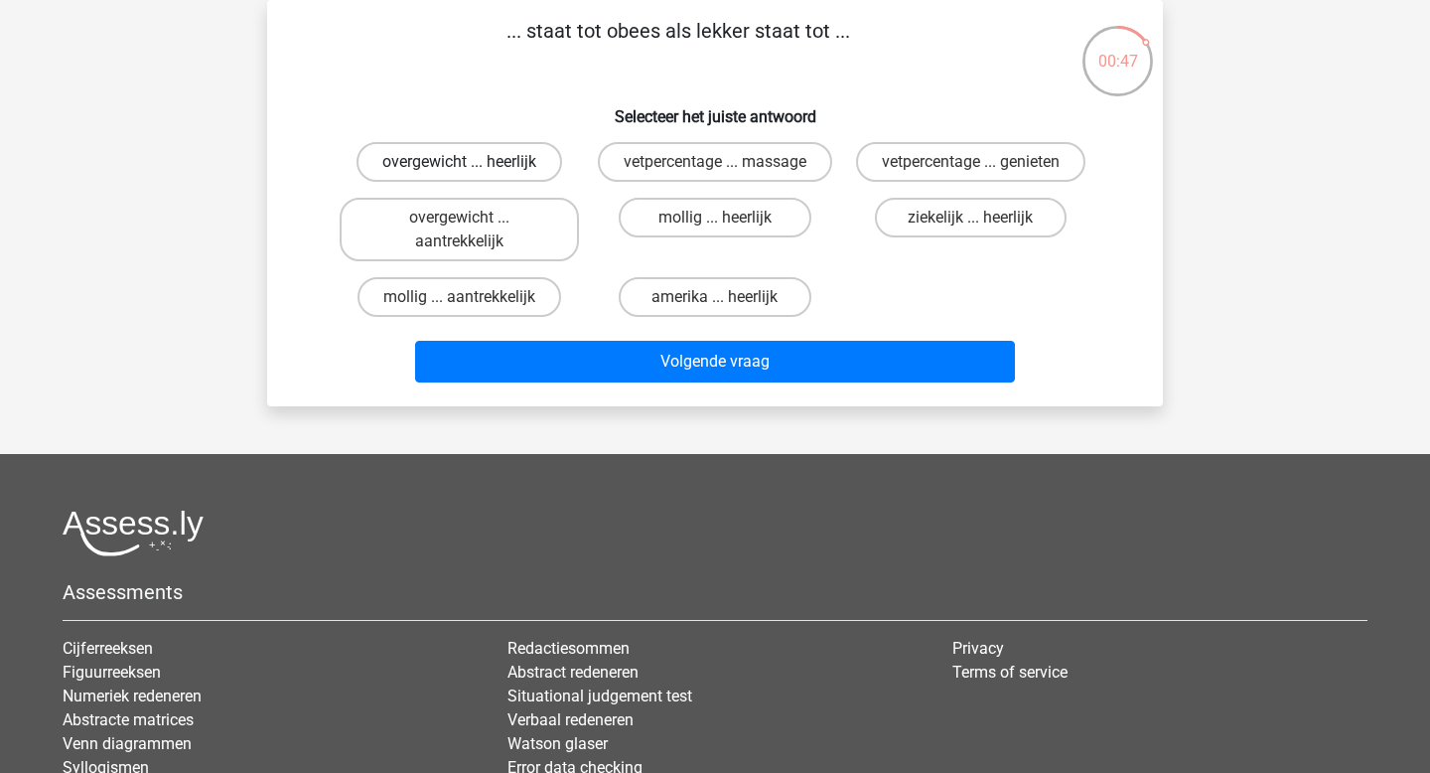
click at [526, 156] on label "overgewicht ... heerlijk" at bounding box center [460, 162] width 206 height 40
click at [473, 162] on input "overgewicht ... heerlijk" at bounding box center [466, 168] width 13 height 13
radio input "true"
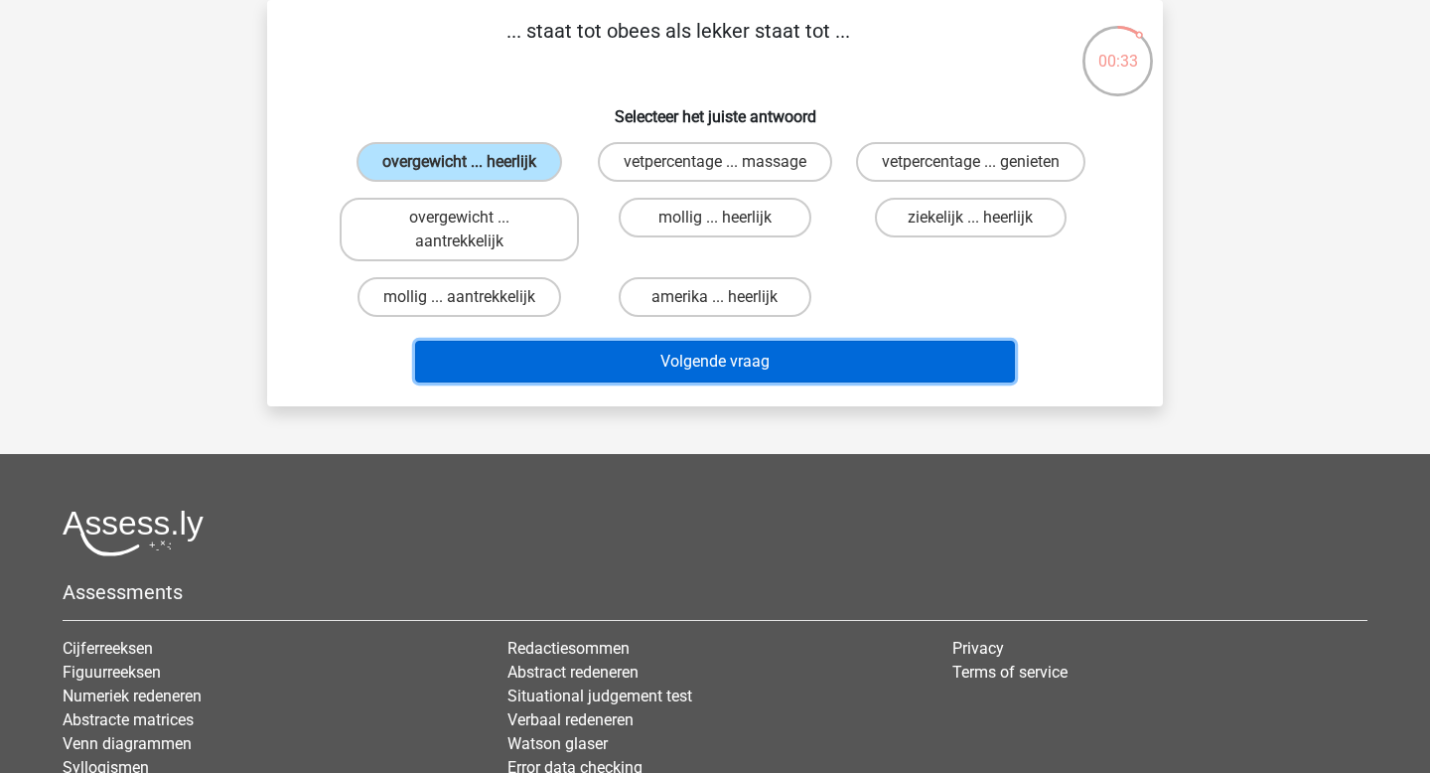
click at [854, 359] on button "Volgende vraag" at bounding box center [715, 362] width 601 height 42
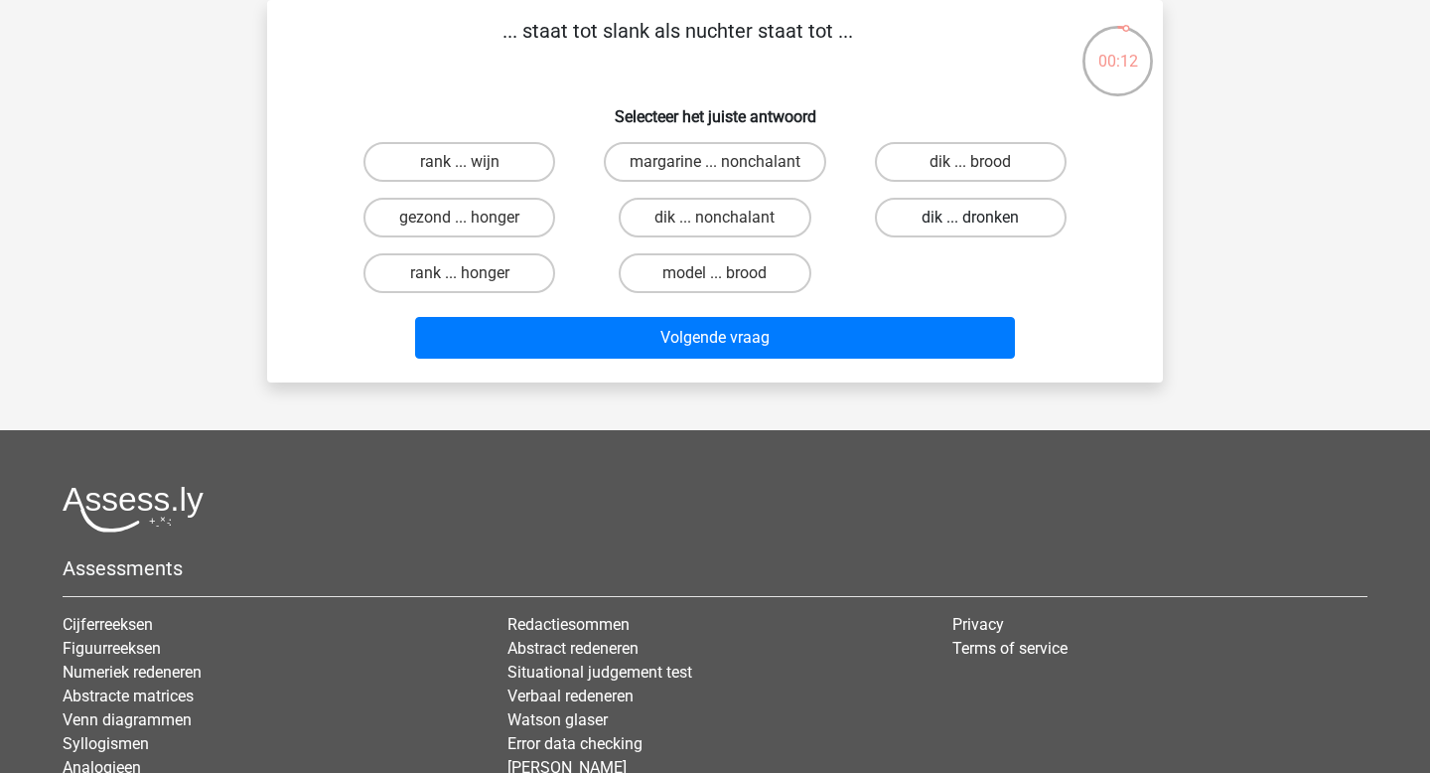
click at [951, 212] on label "dik ... dronken" at bounding box center [971, 218] width 192 height 40
click at [970, 218] on input "dik ... dronken" at bounding box center [976, 224] width 13 height 13
radio input "true"
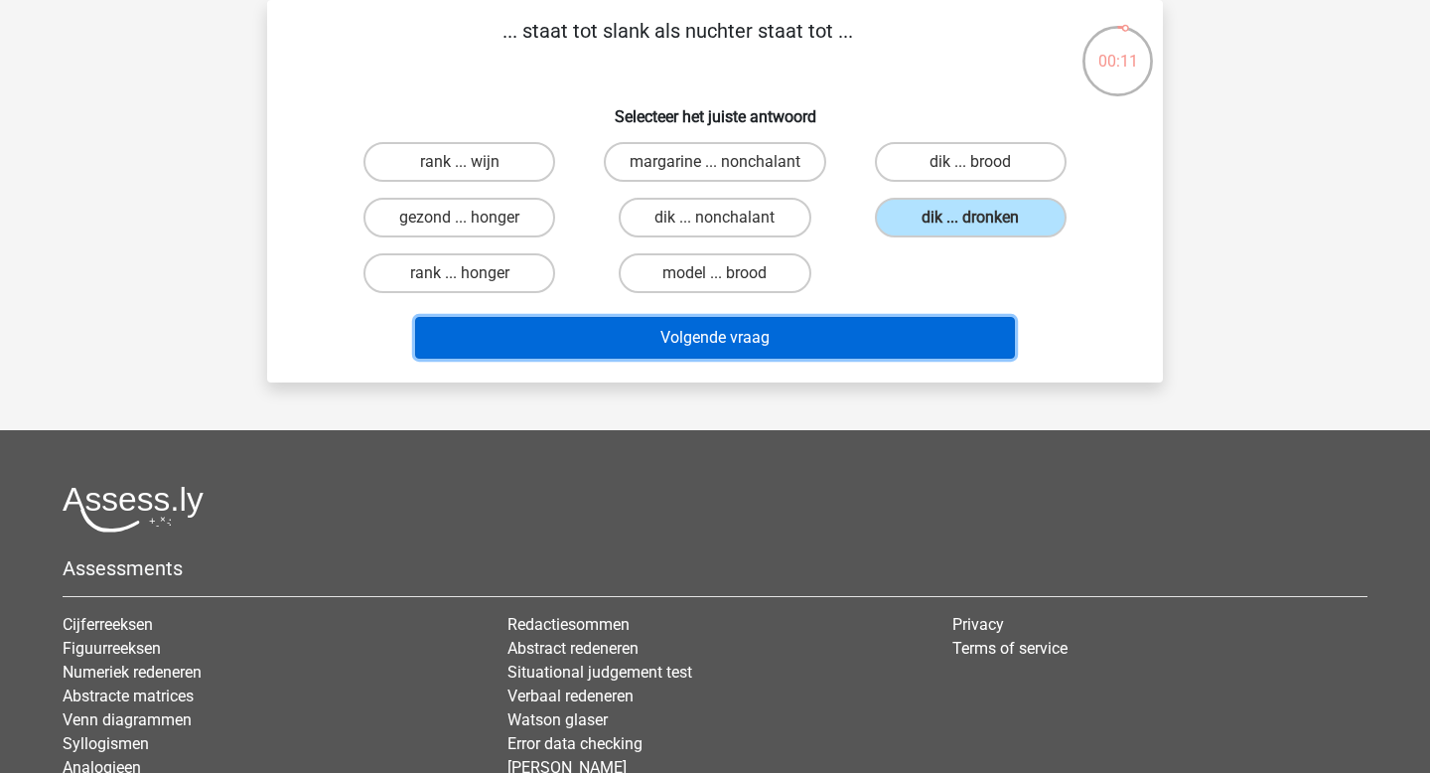
click at [878, 342] on button "Volgende vraag" at bounding box center [715, 338] width 601 height 42
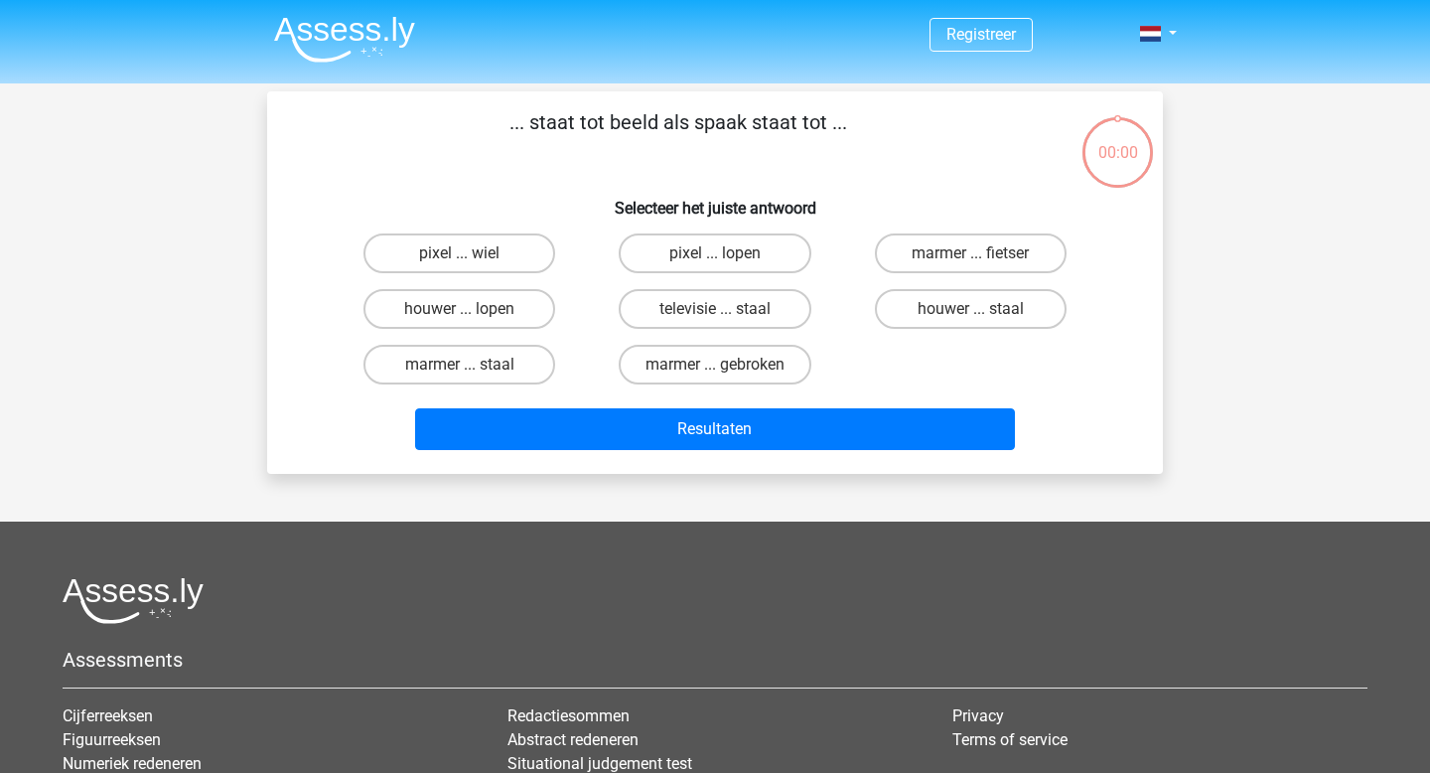
scroll to position [91, 0]
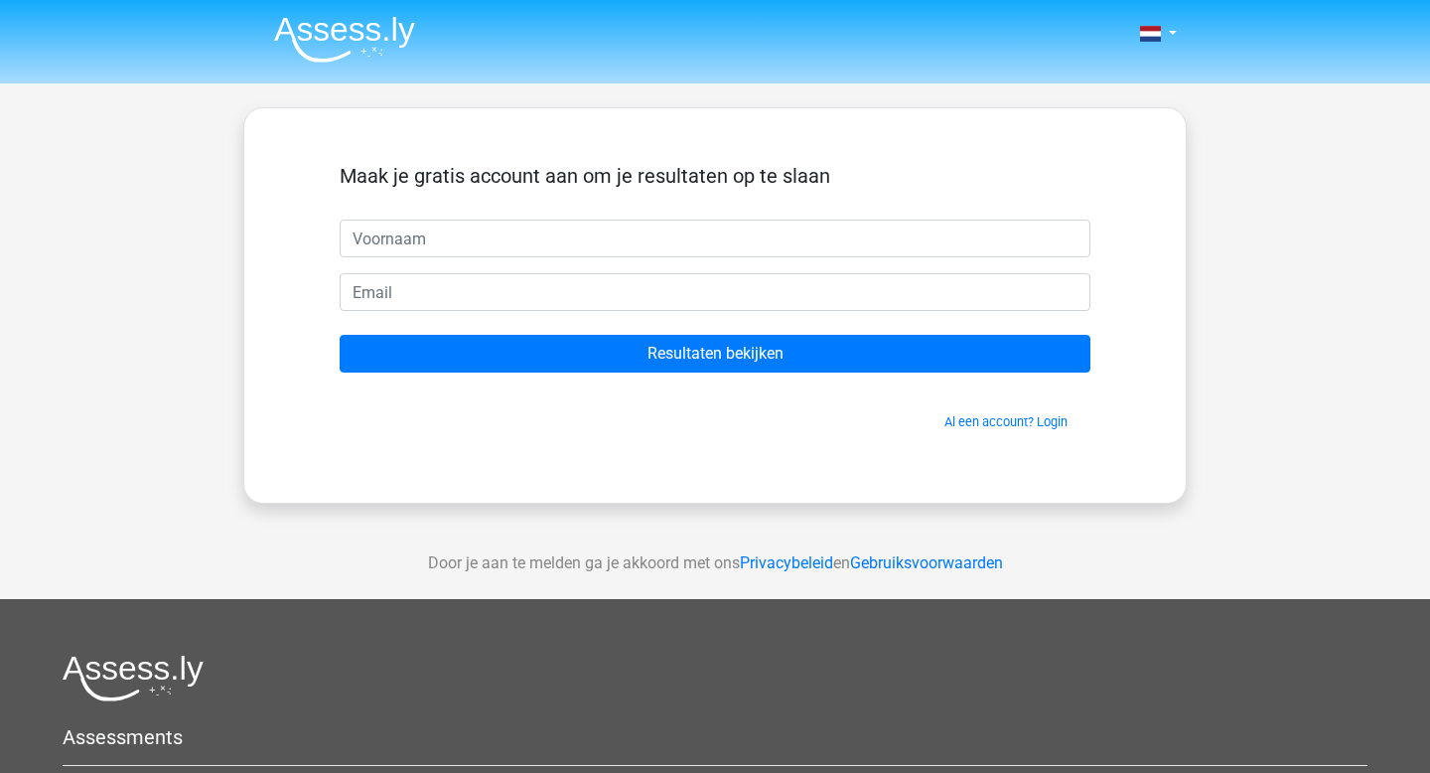
click at [492, 247] on input "text" at bounding box center [715, 238] width 751 height 38
type input "[PERSON_NAME]"
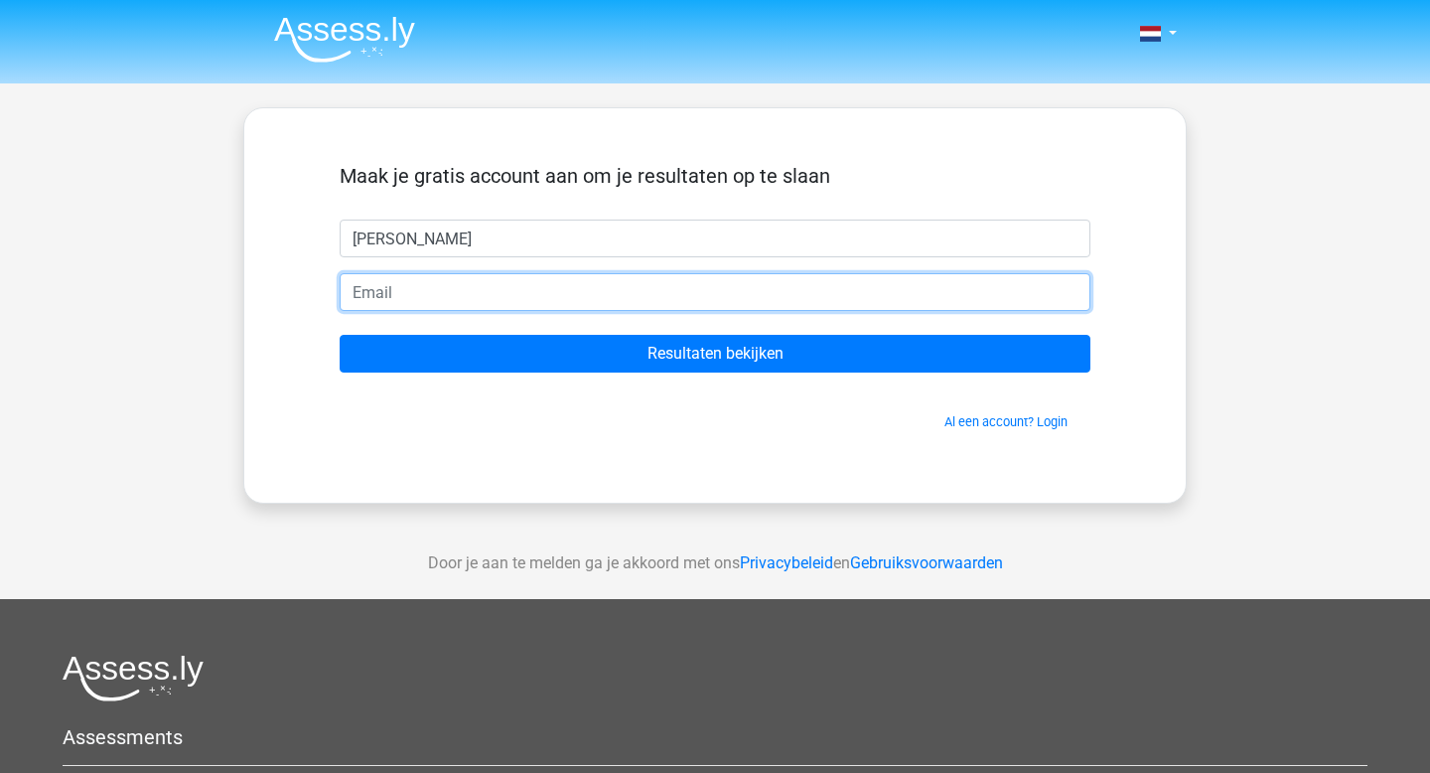
click at [405, 282] on input "email" at bounding box center [715, 292] width 751 height 38
type input "[EMAIL_ADDRESS][DOMAIN_NAME]"
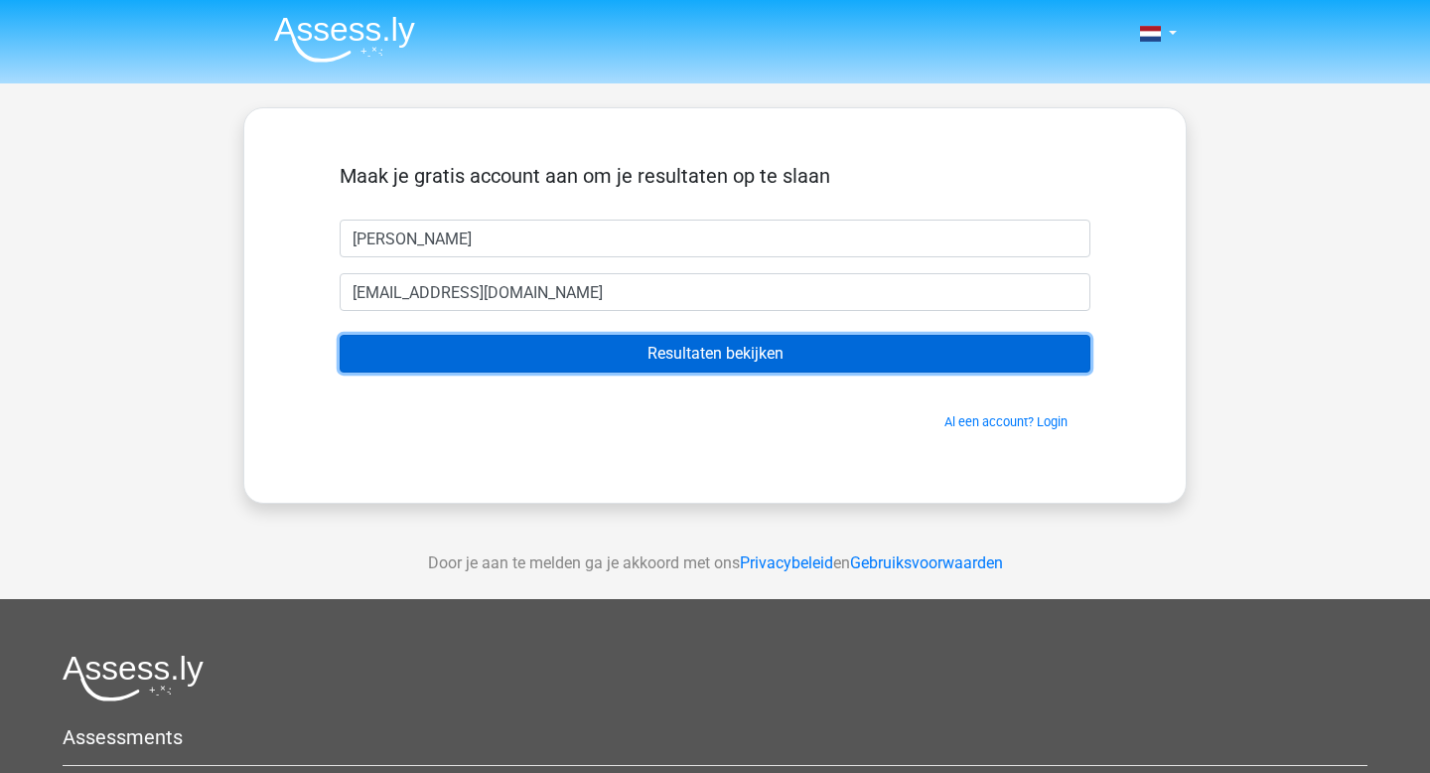
click at [484, 352] on input "Resultaten bekijken" at bounding box center [715, 354] width 751 height 38
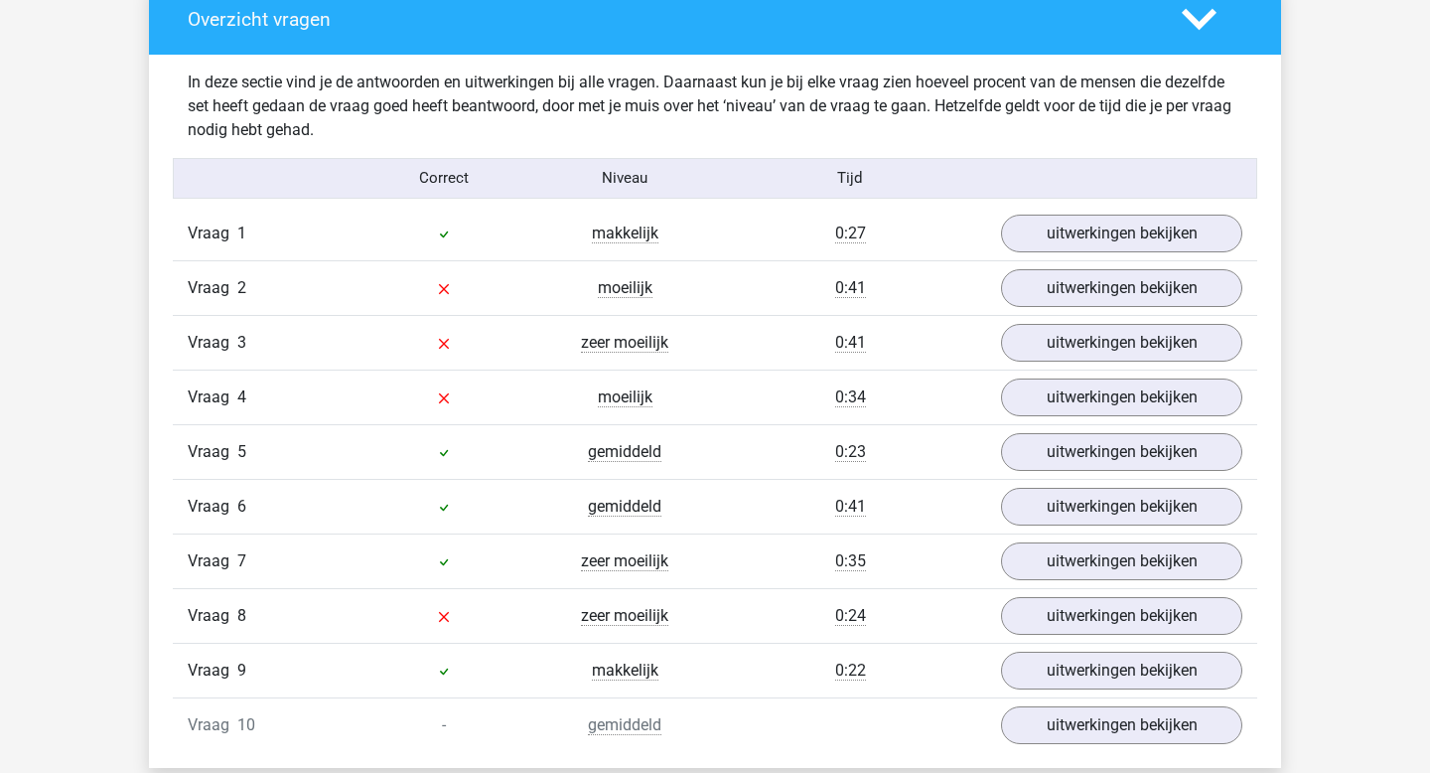
scroll to position [1507, 0]
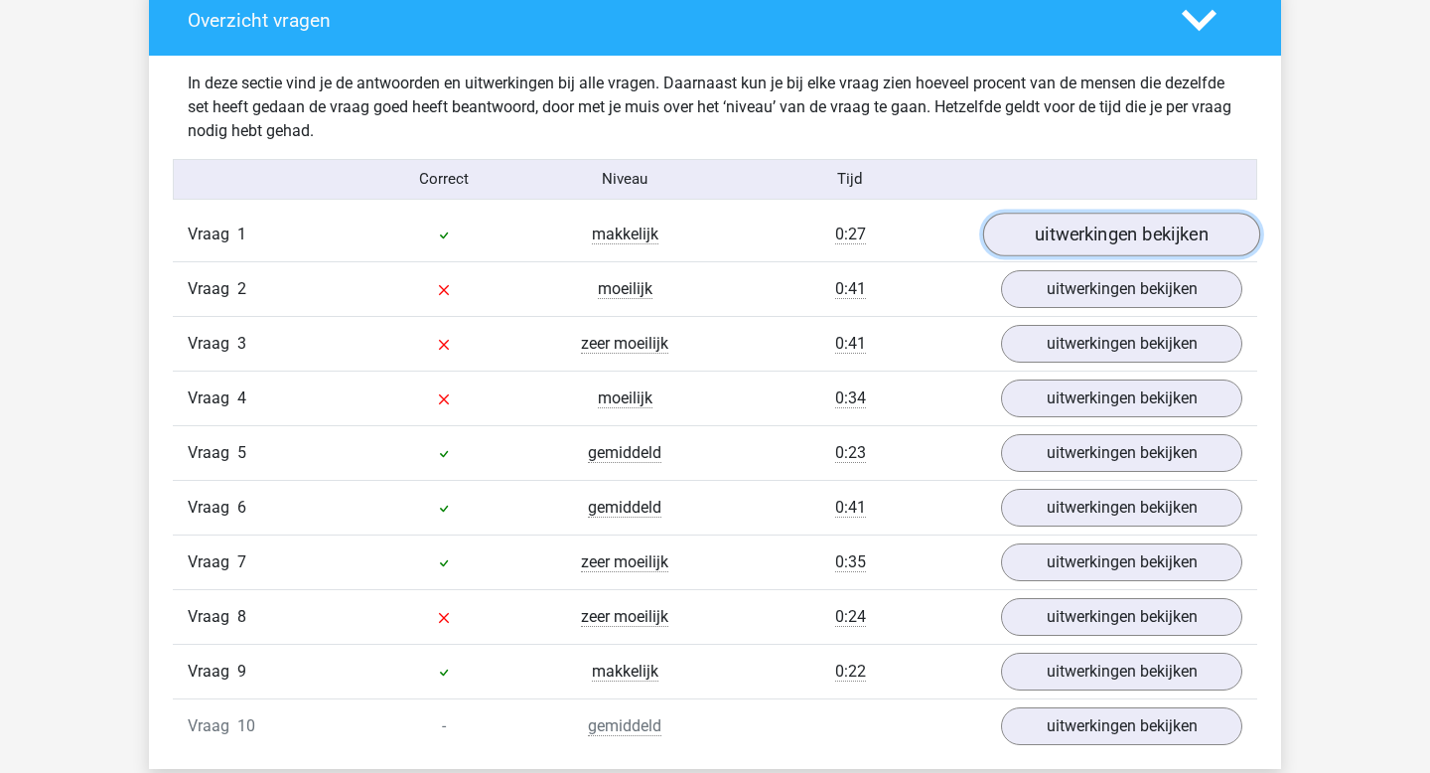
click at [1152, 233] on link "uitwerkingen bekijken" at bounding box center [1121, 235] width 277 height 44
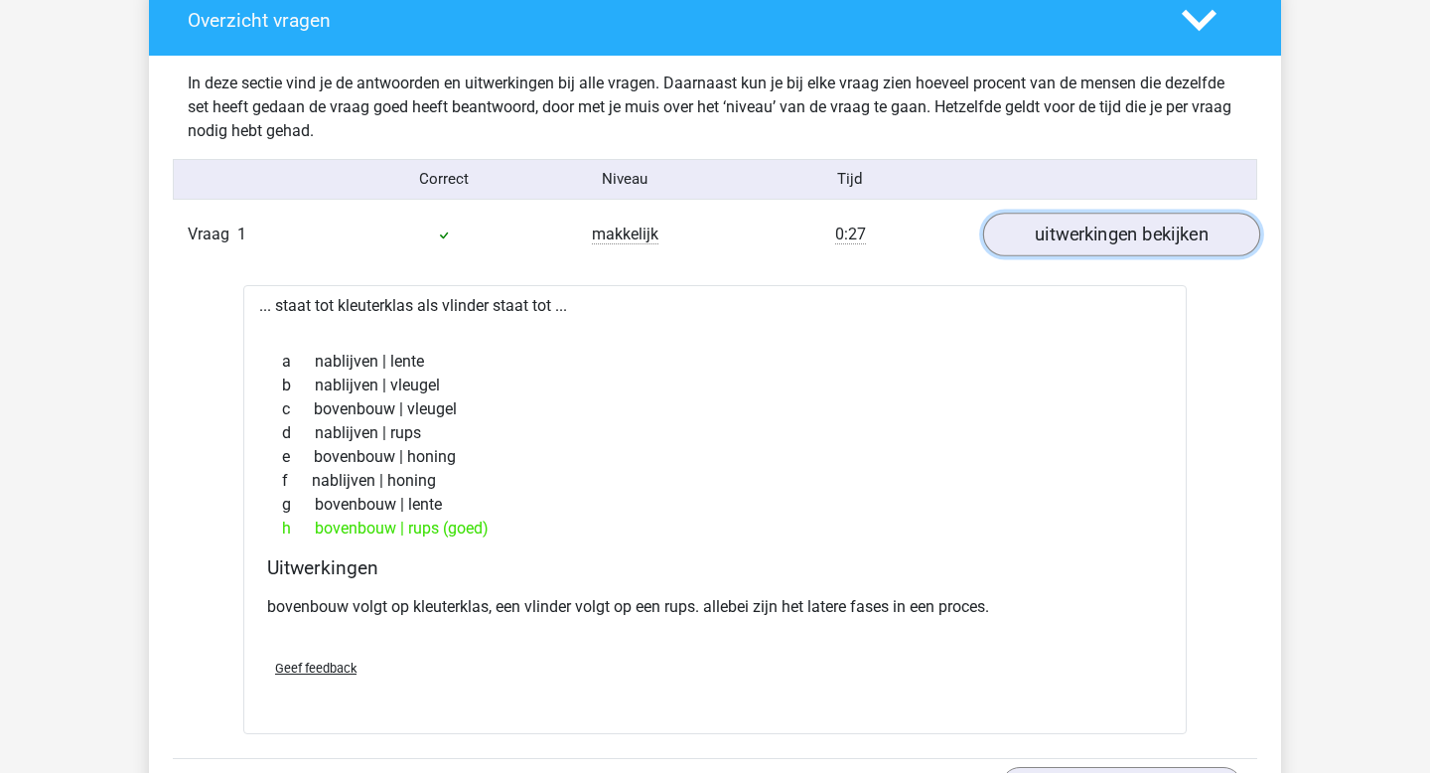
click at [1152, 233] on link "uitwerkingen bekijken" at bounding box center [1121, 235] width 277 height 44
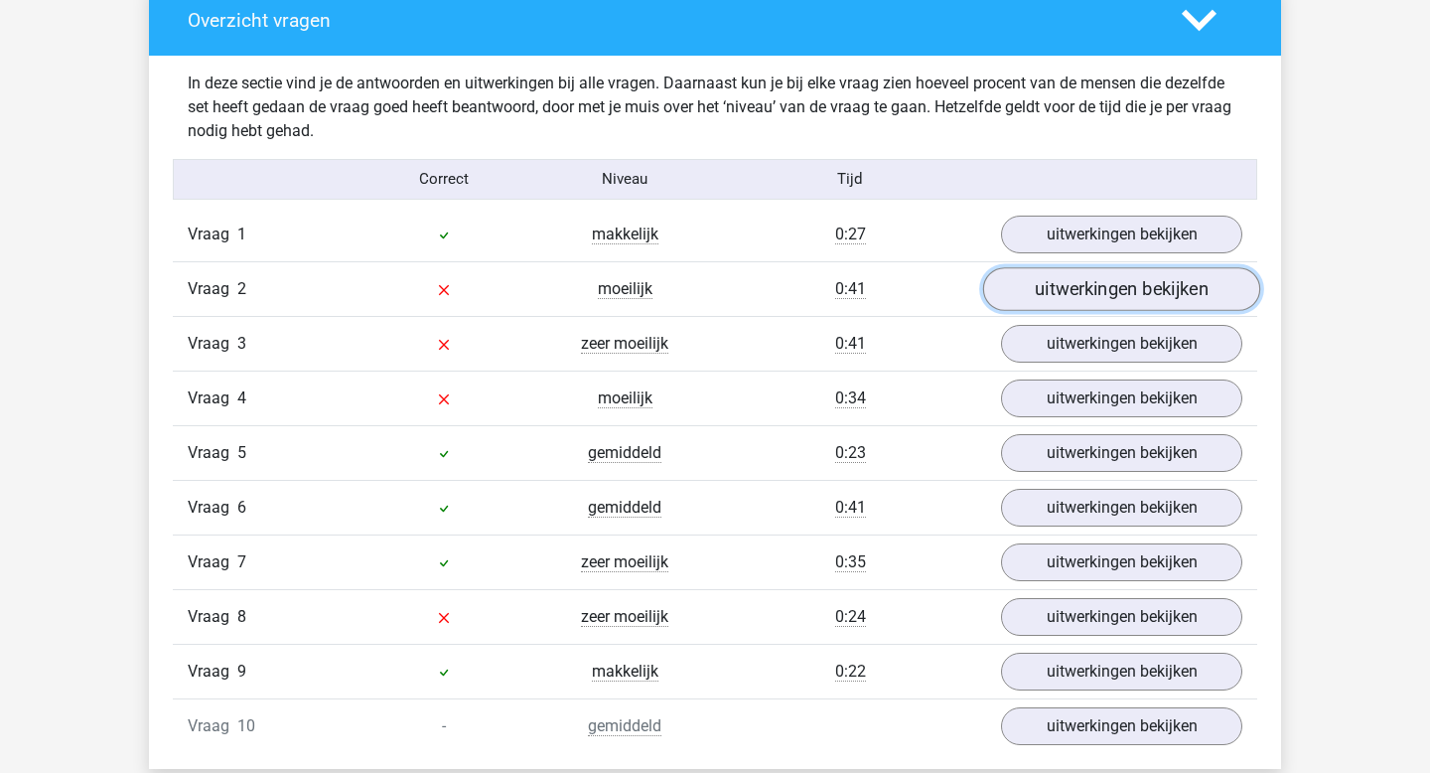
click at [1147, 276] on link "uitwerkingen bekijken" at bounding box center [1121, 289] width 277 height 44
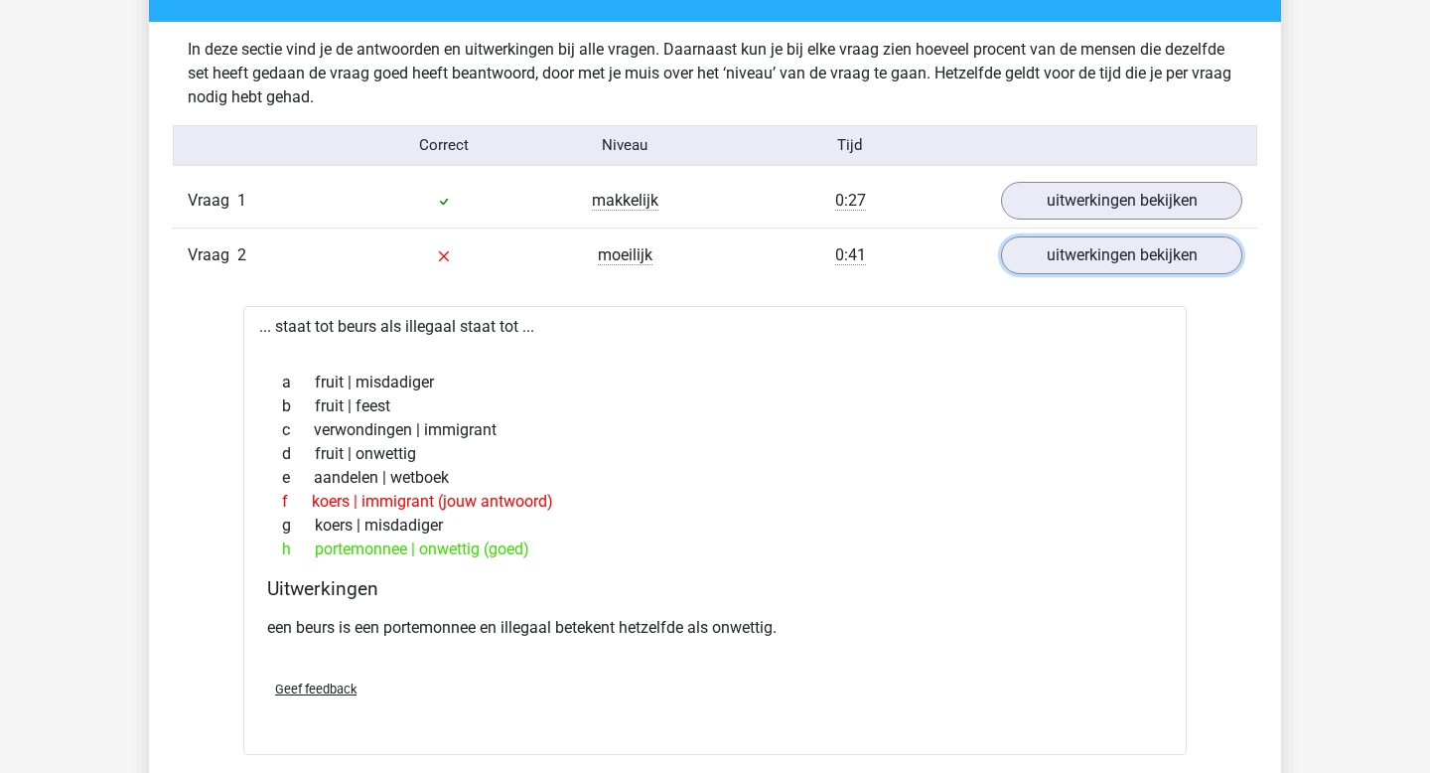
scroll to position [1547, 0]
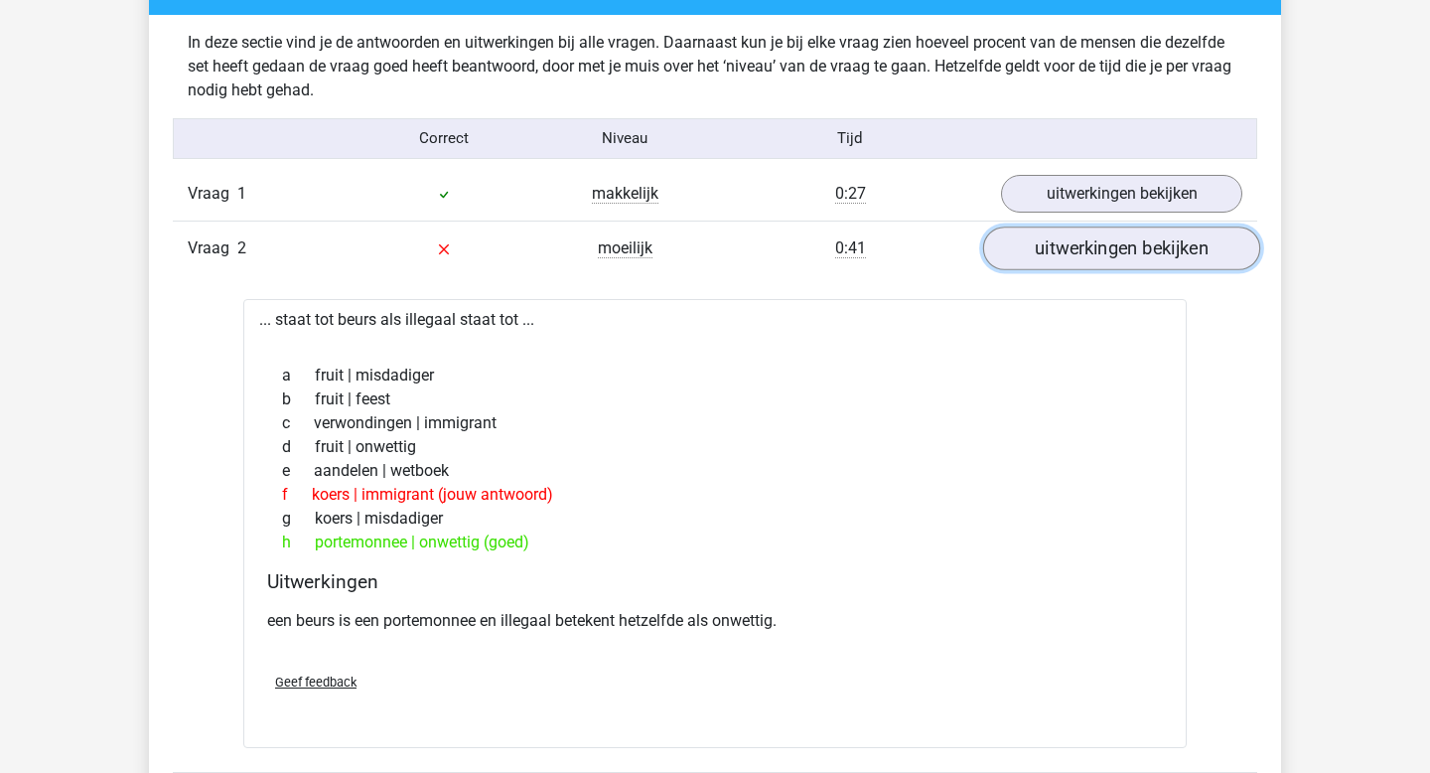
click at [1065, 256] on link "uitwerkingen bekijken" at bounding box center [1121, 248] width 277 height 44
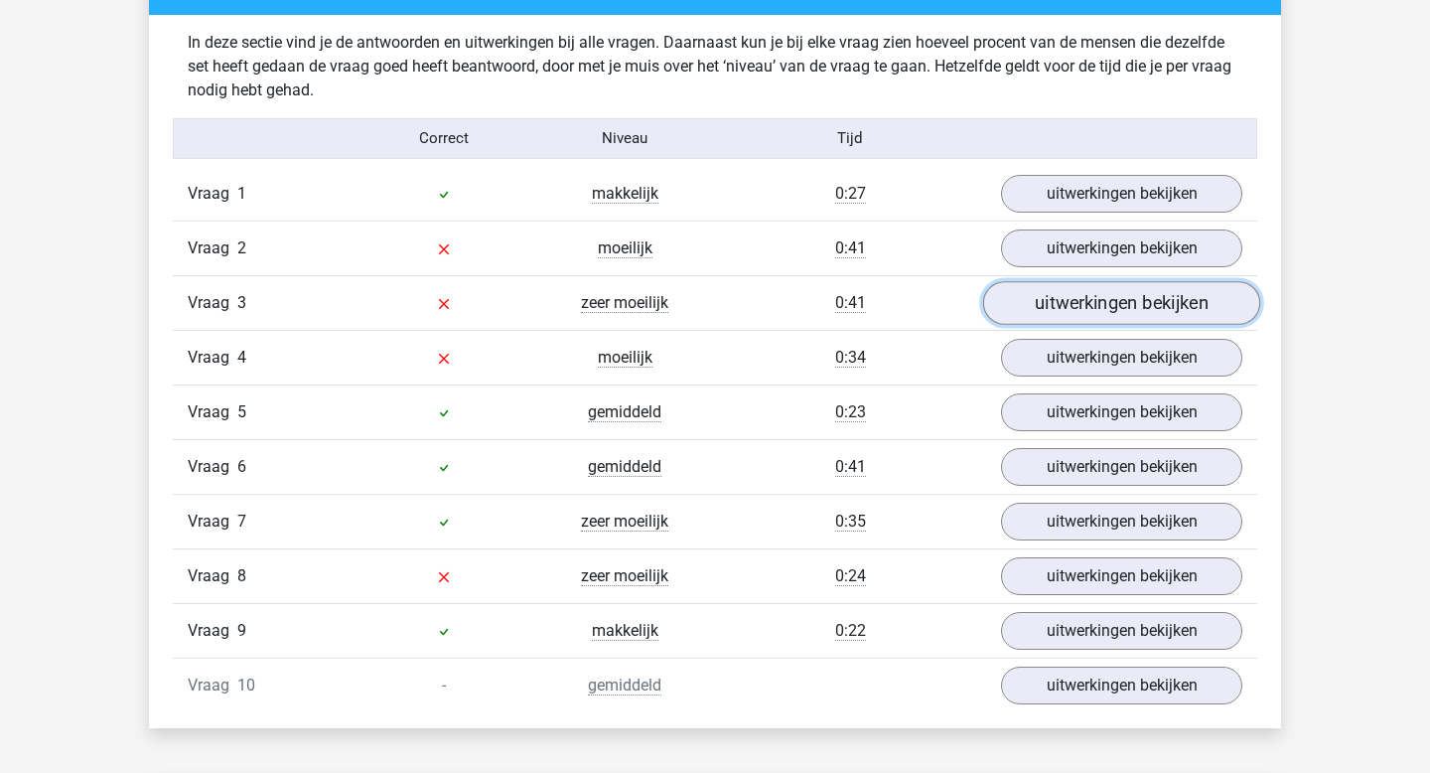
click at [1080, 302] on link "uitwerkingen bekijken" at bounding box center [1121, 303] width 277 height 44
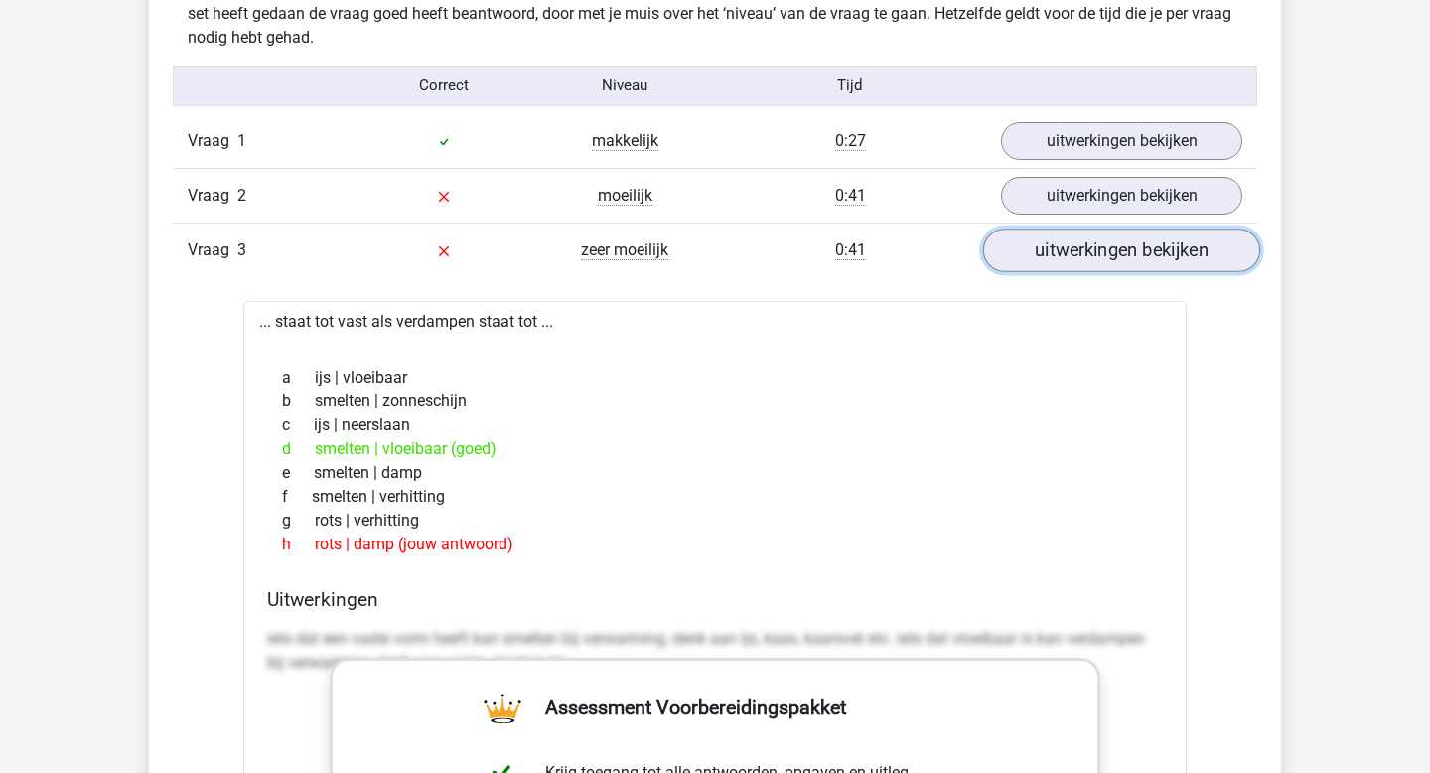
scroll to position [1605, 0]
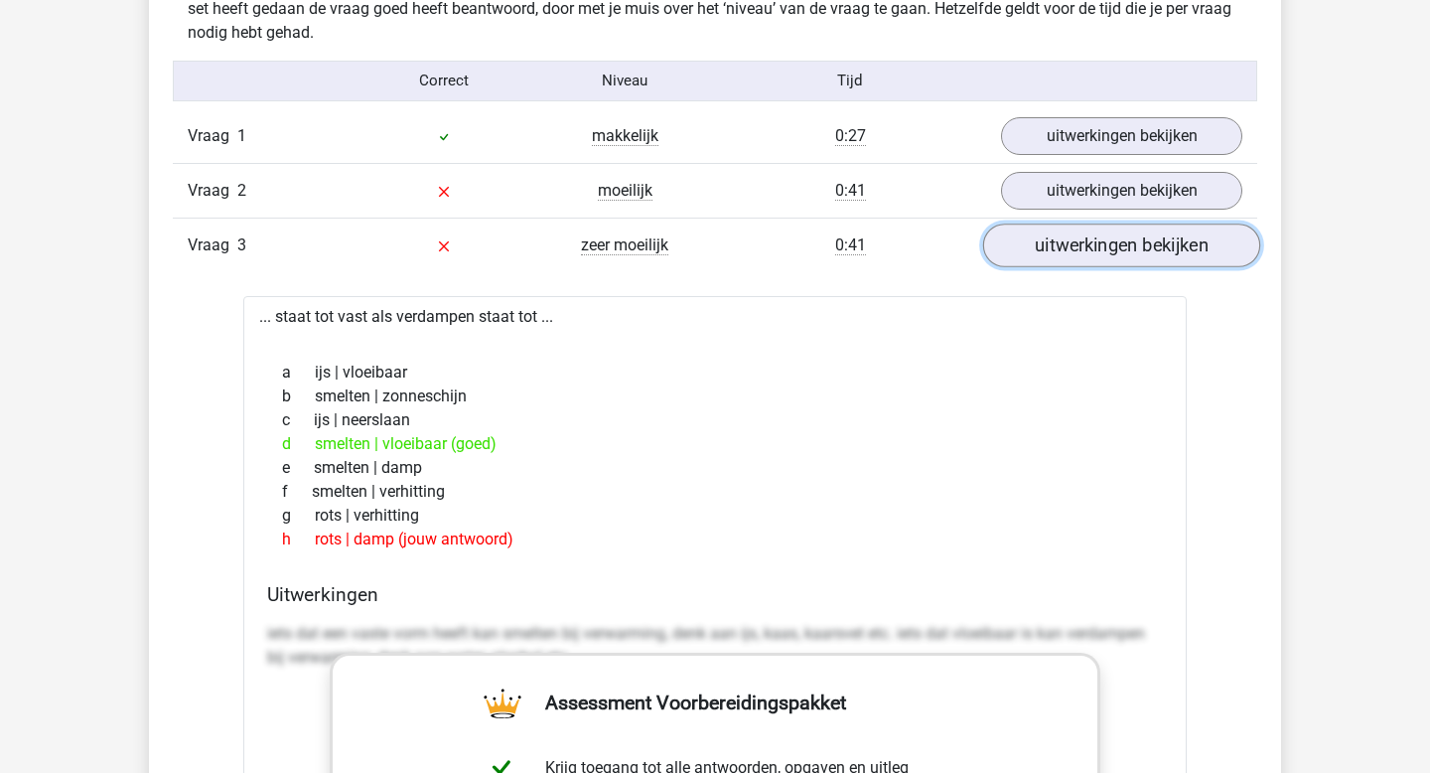
click at [1084, 251] on link "uitwerkingen bekijken" at bounding box center [1121, 245] width 277 height 44
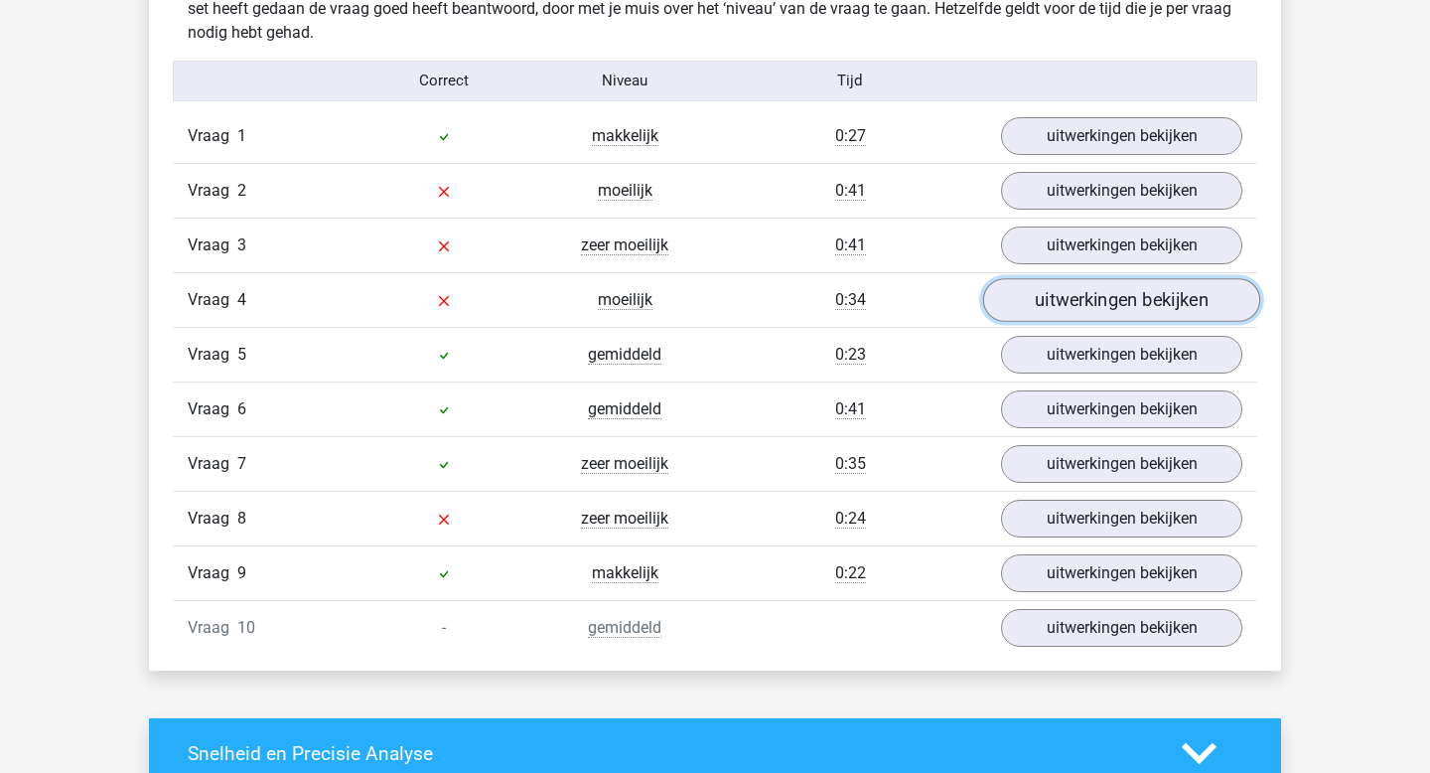
click at [1090, 296] on link "uitwerkingen bekijken" at bounding box center [1121, 300] width 277 height 44
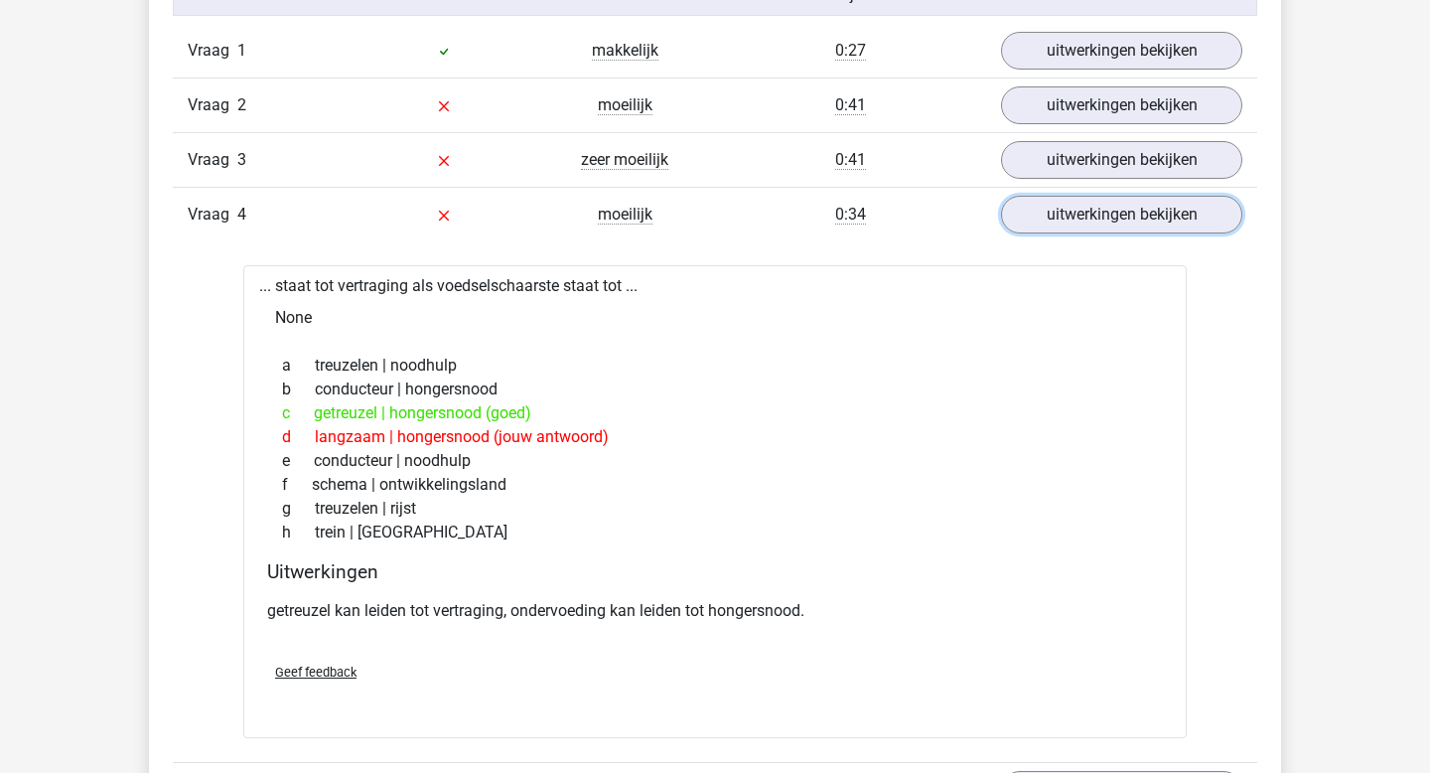
scroll to position [1691, 0]
click at [1078, 227] on link "uitwerkingen bekijken" at bounding box center [1121, 214] width 277 height 44
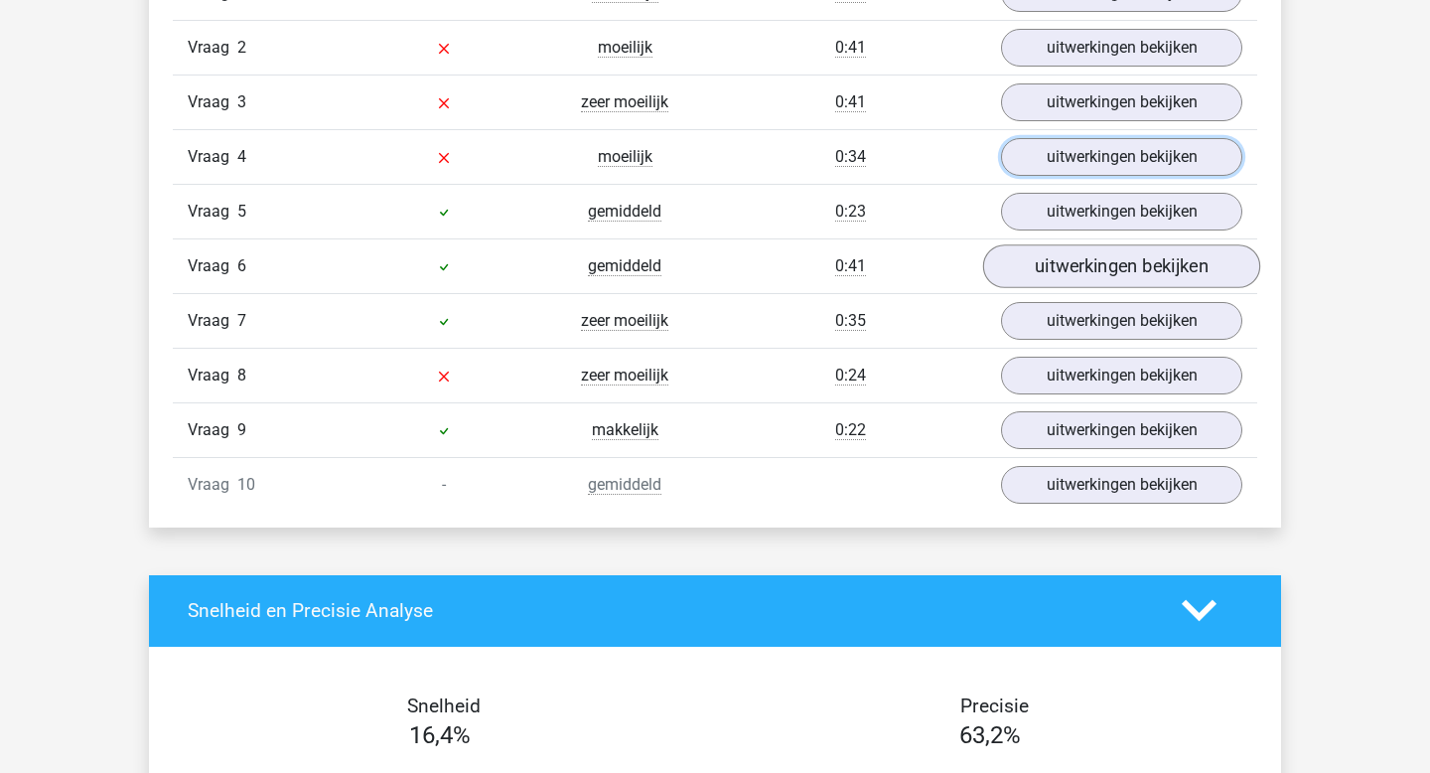
scroll to position [1749, 0]
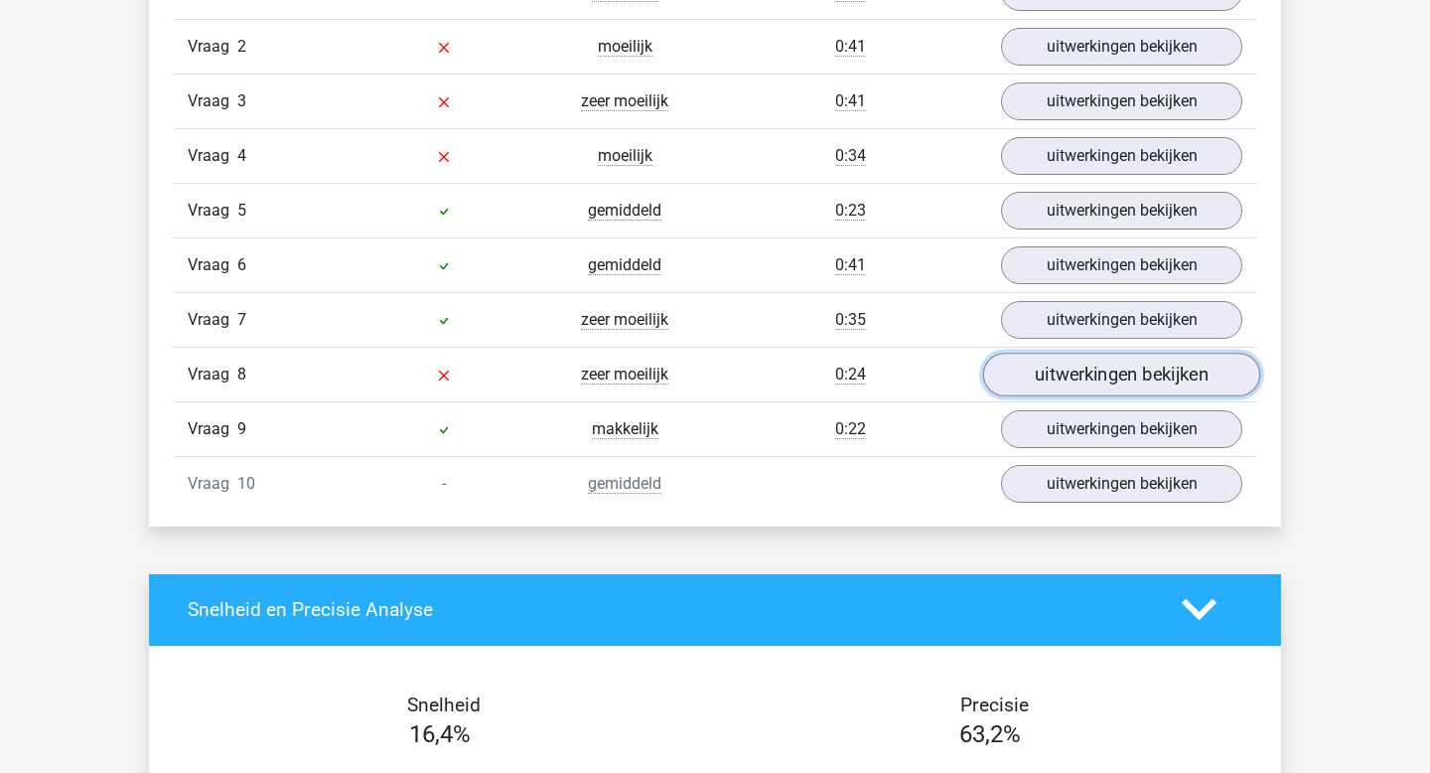
click at [1073, 379] on link "uitwerkingen bekijken" at bounding box center [1121, 375] width 277 height 44
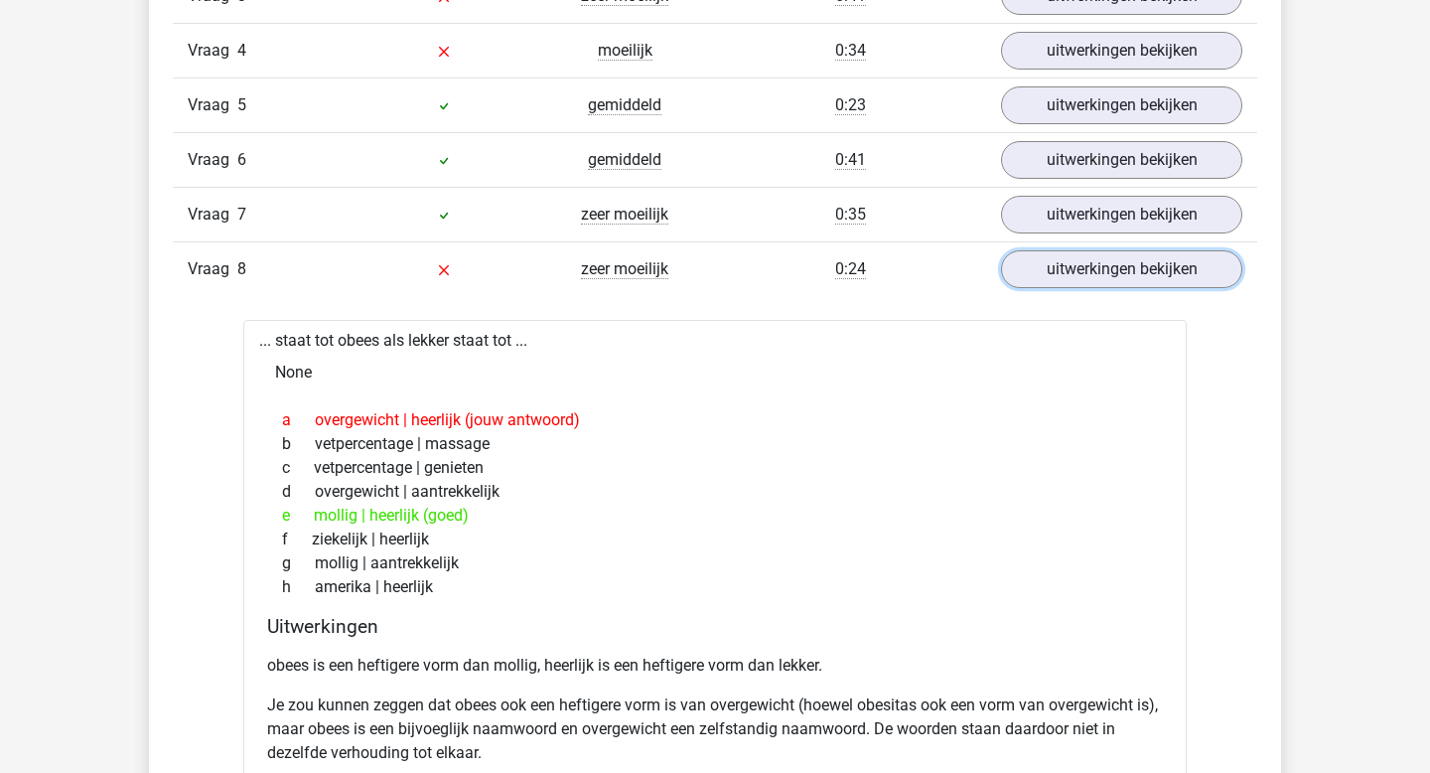
scroll to position [1857, 0]
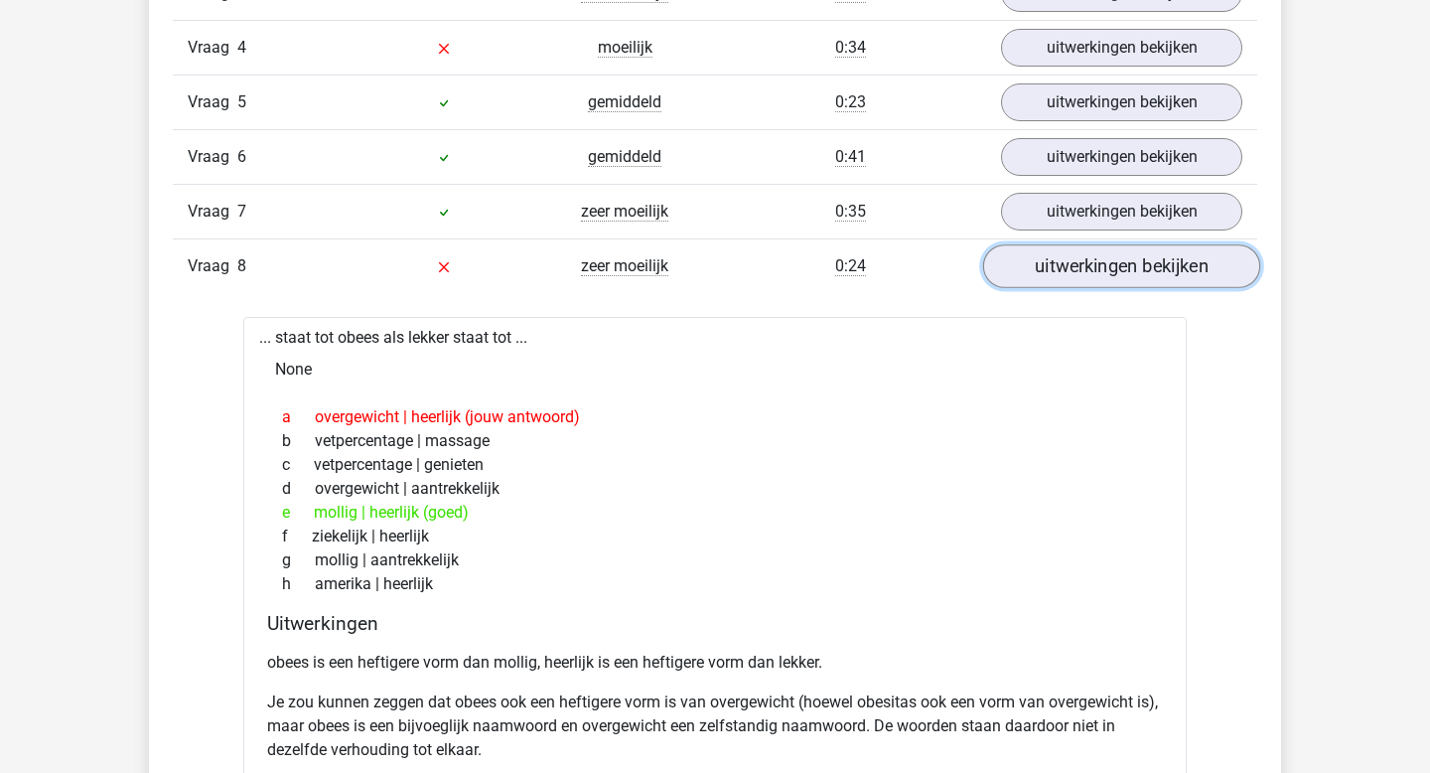
click at [1109, 260] on link "uitwerkingen bekijken" at bounding box center [1121, 266] width 277 height 44
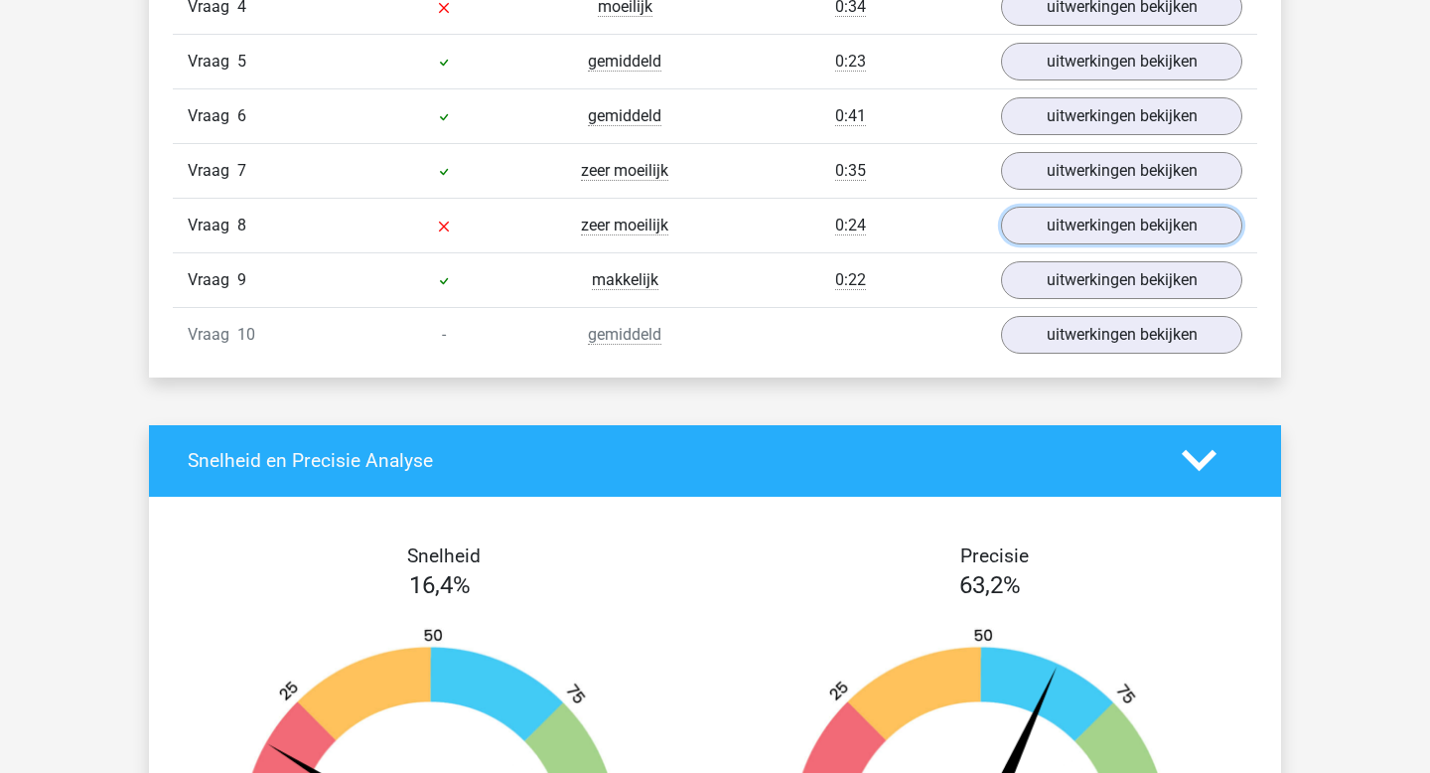
scroll to position [1900, 0]
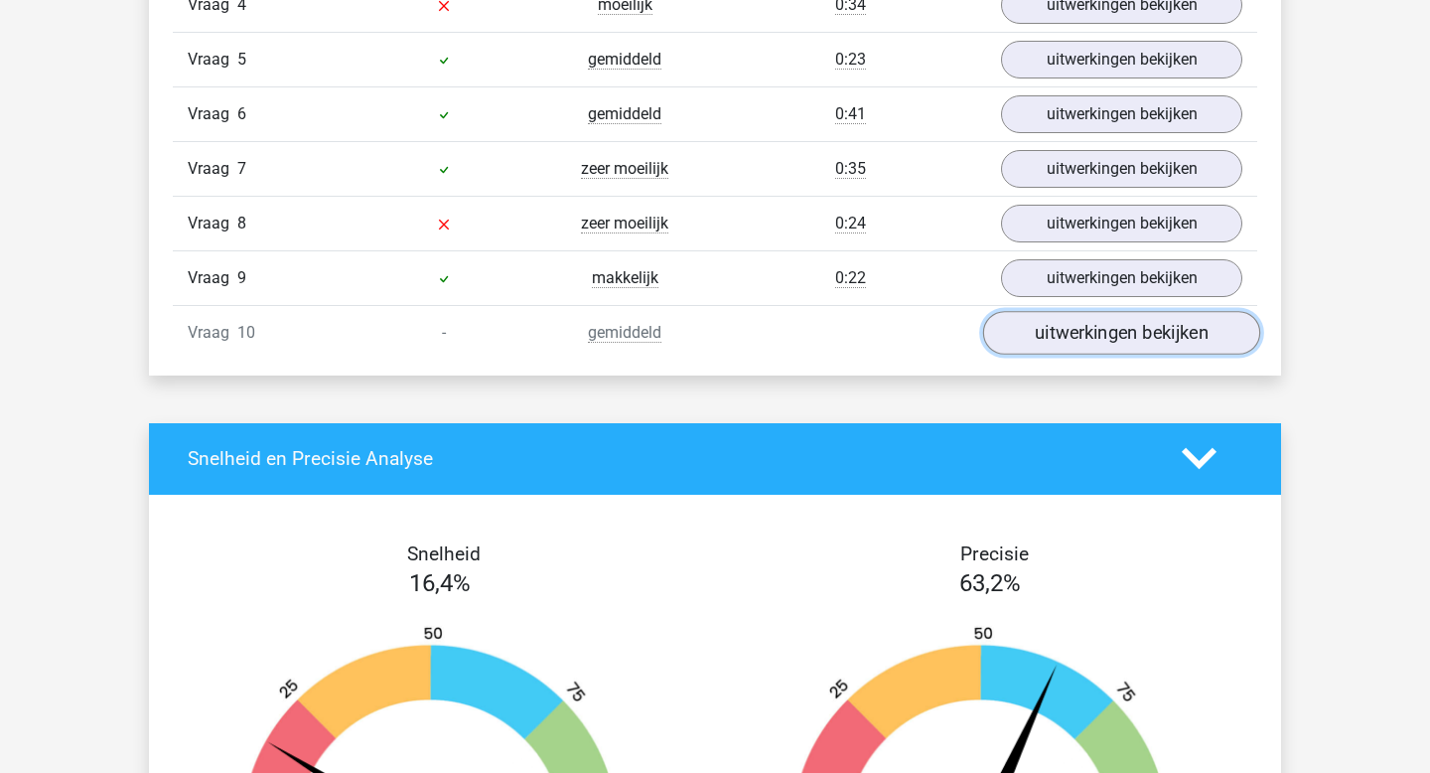
click at [1037, 336] on link "uitwerkingen bekijken" at bounding box center [1121, 333] width 277 height 44
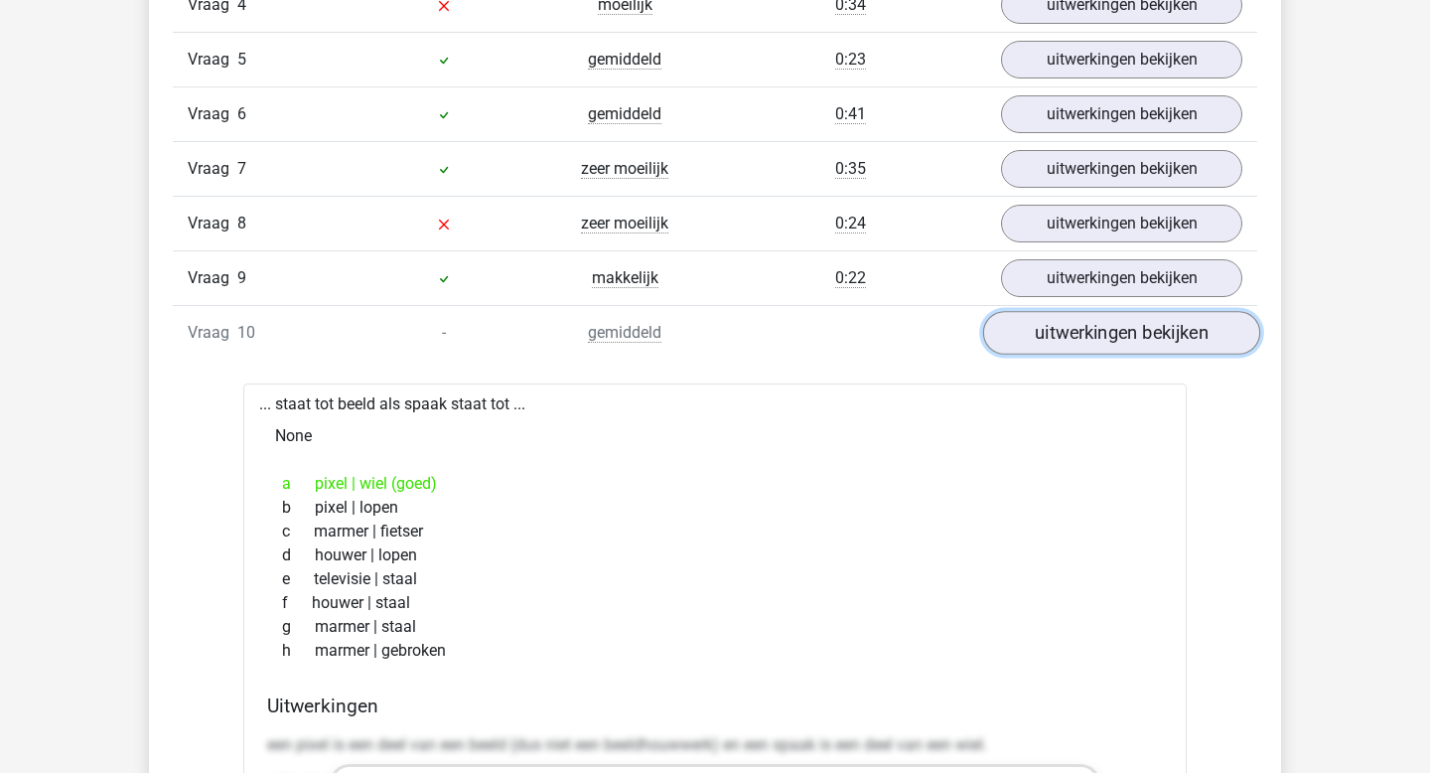
click at [1037, 334] on link "uitwerkingen bekijken" at bounding box center [1121, 333] width 277 height 44
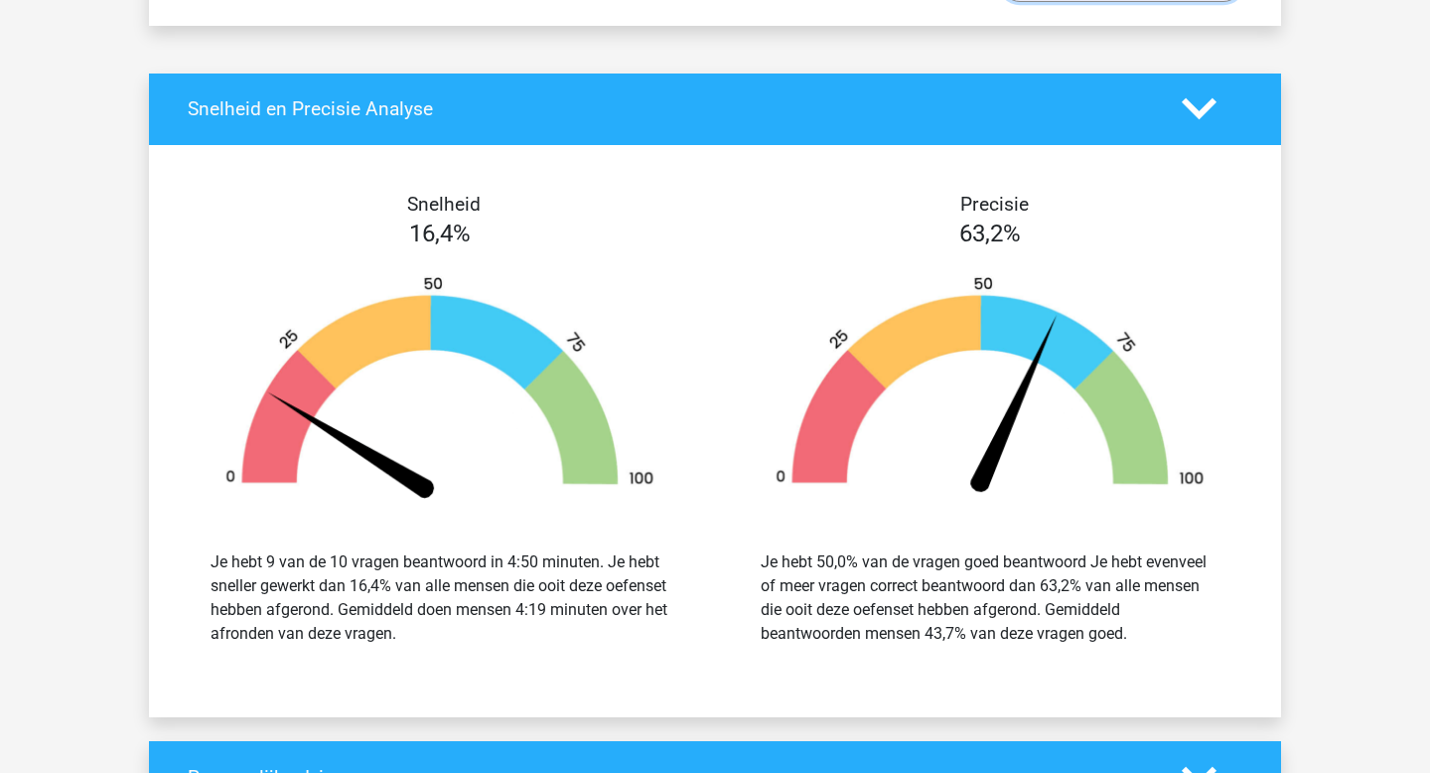
scroll to position [2252, 0]
